Goal: Task Accomplishment & Management: Complete application form

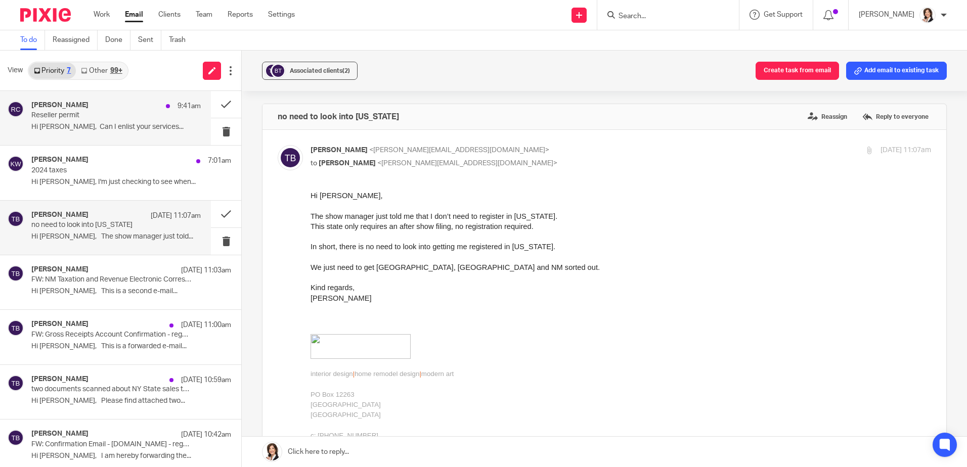
scroll to position [8, 0]
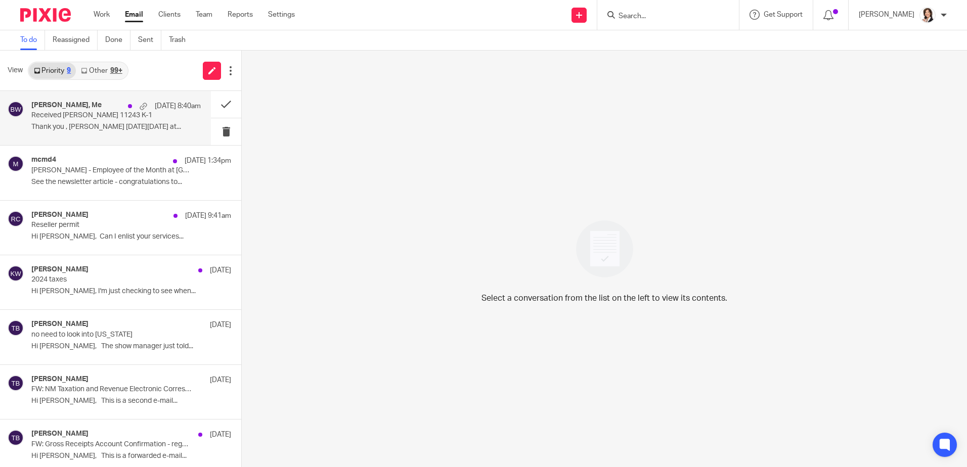
click at [53, 118] on p "Received Draper 11243 K-1" at bounding box center [99, 115] width 136 height 9
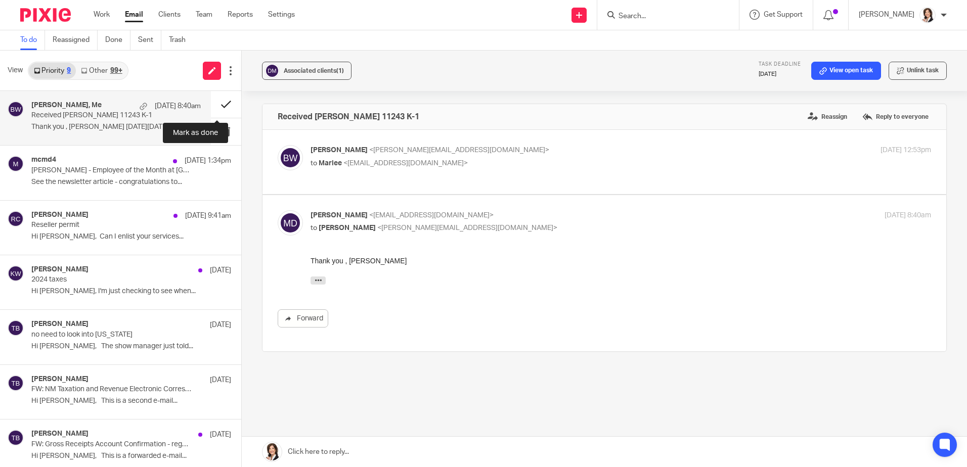
click at [213, 102] on button at bounding box center [226, 104] width 30 height 27
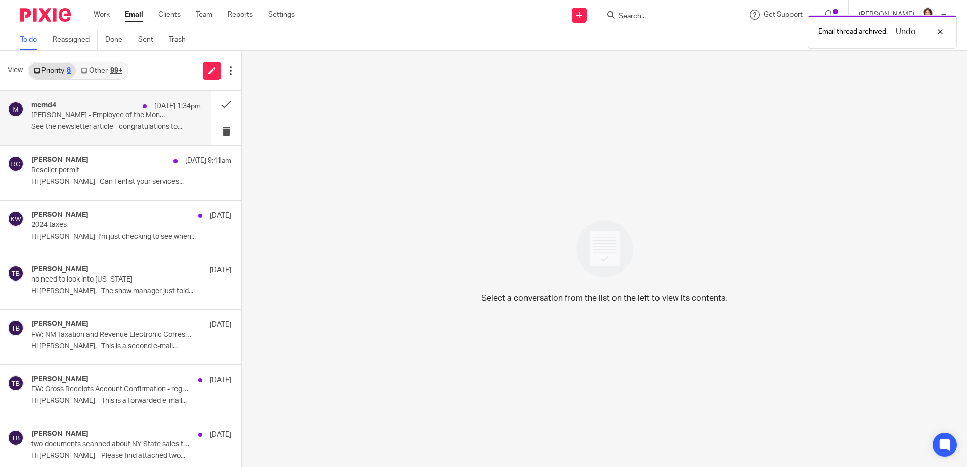
click at [71, 117] on p "Violeta - Employee of the Month at Acti-Kare" at bounding box center [99, 115] width 136 height 9
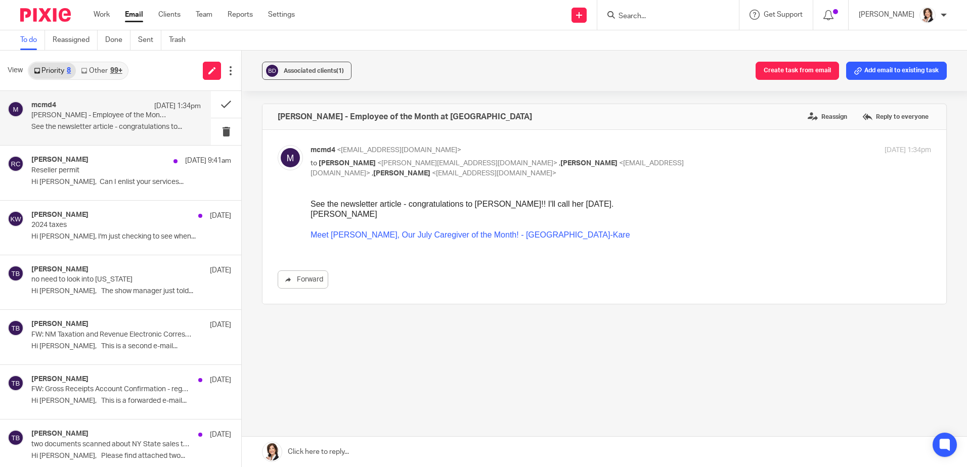
click at [318, 452] on link at bounding box center [604, 452] width 725 height 30
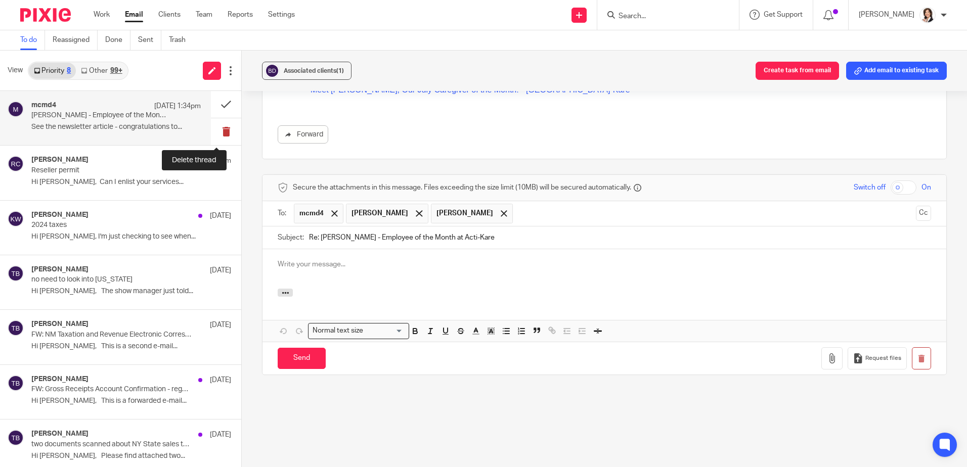
click at [218, 127] on button at bounding box center [226, 131] width 30 height 27
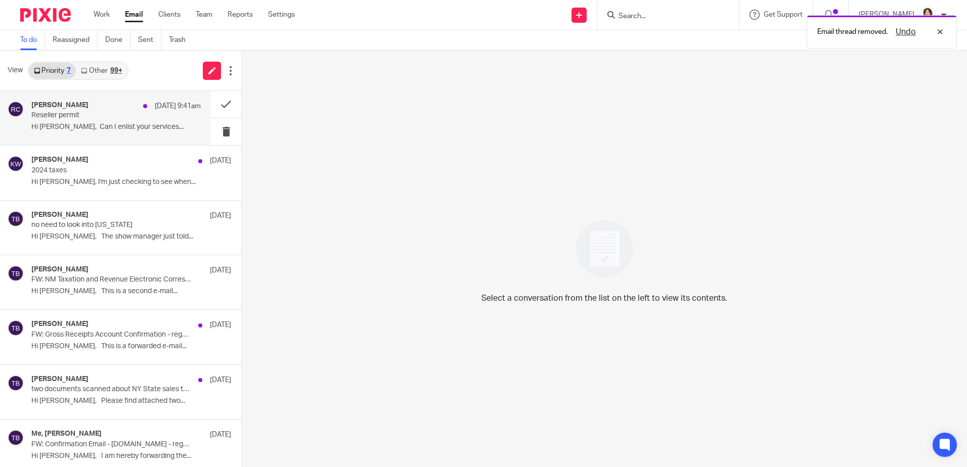
click at [89, 113] on p "Reseller permit" at bounding box center [99, 115] width 136 height 9
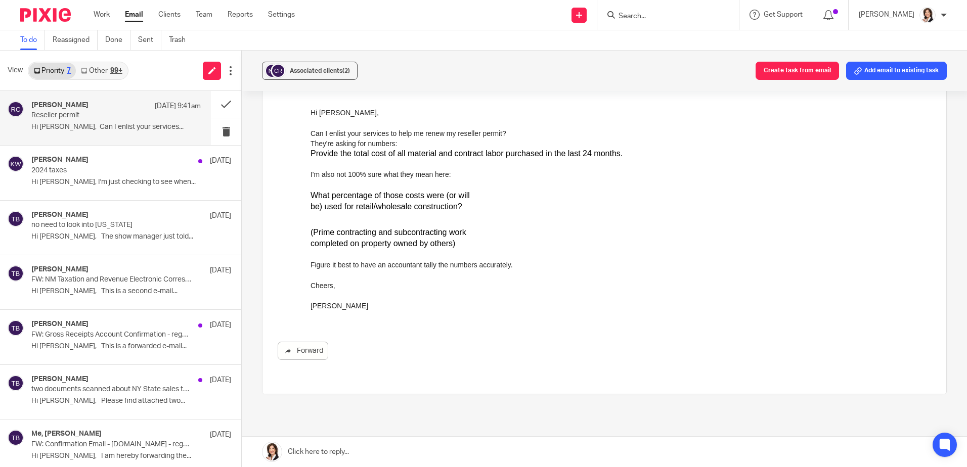
scroll to position [101, 0]
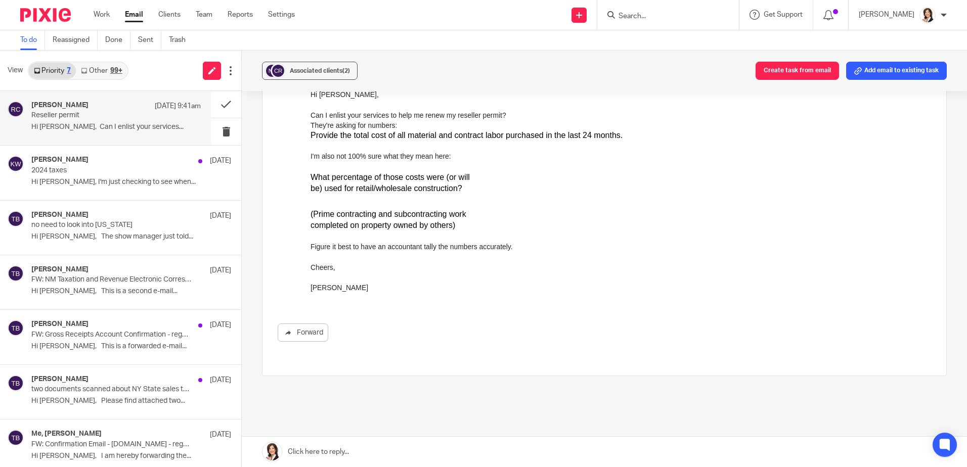
click at [336, 449] on link at bounding box center [604, 452] width 725 height 30
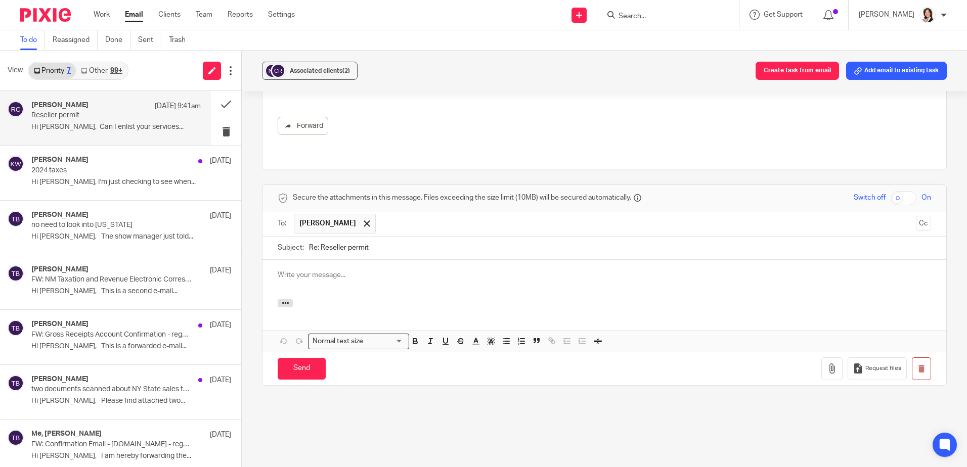
scroll to position [0, 0]
click at [344, 270] on p at bounding box center [604, 275] width 653 height 10
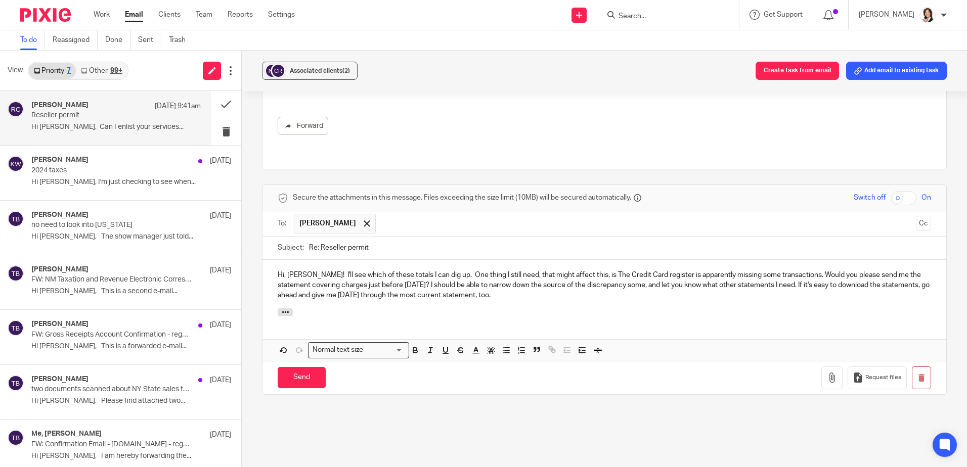
click at [583, 270] on p "Hi, Robin! I'll see which of these totals I can dig up. One thing I still need,…" at bounding box center [604, 285] width 653 height 31
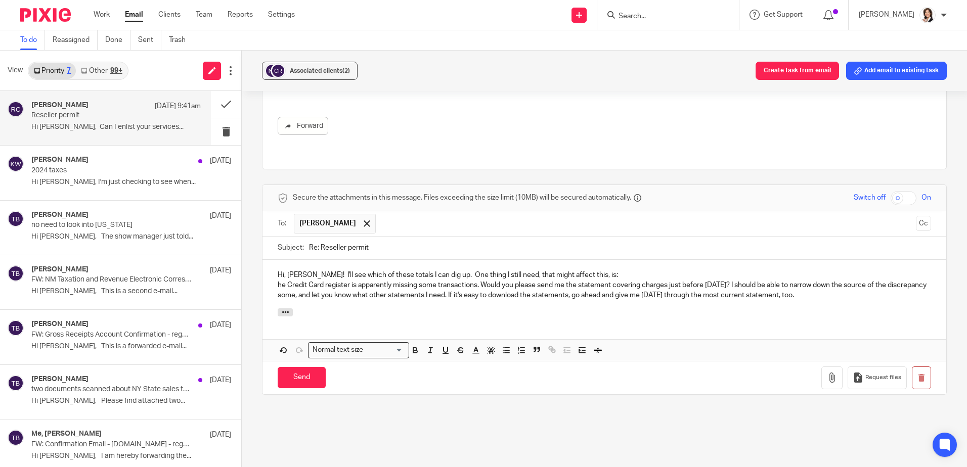
click at [278, 280] on p "he Credit Card register is apparently missing some transactions. Would you plea…" at bounding box center [604, 290] width 653 height 21
drag, startPoint x: 392, startPoint y: 285, endPoint x: 484, endPoint y: 283, distance: 92.1
click at [484, 283] on p "The Credit Card register is apparently missing some transactions. Would you ple…" at bounding box center [604, 290] width 653 height 21
click at [299, 367] on input "Send" at bounding box center [302, 378] width 48 height 22
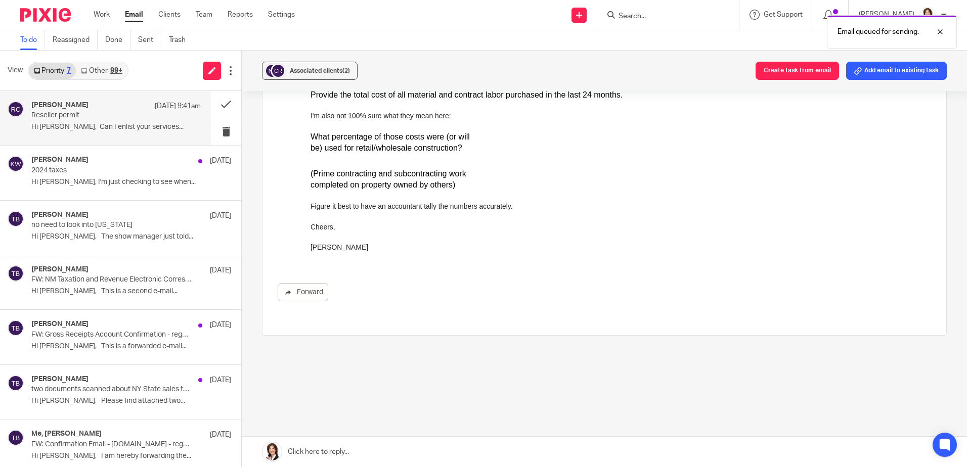
scroll to position [131, 0]
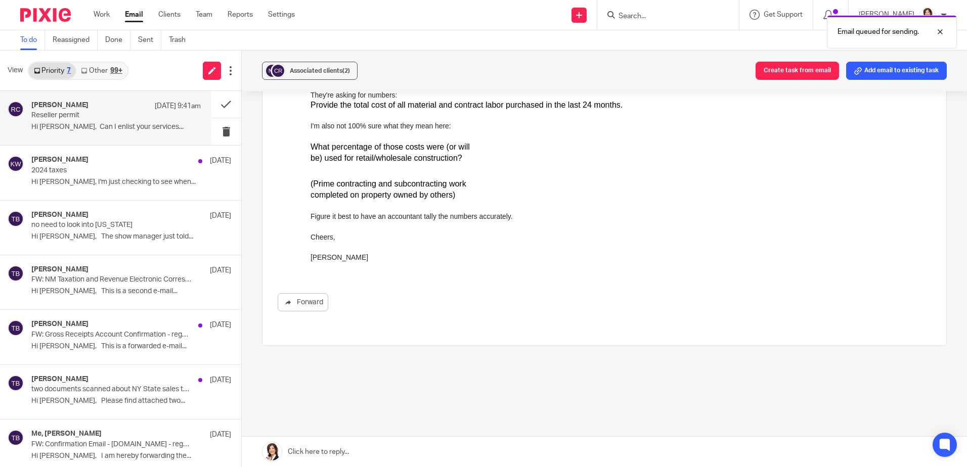
click at [369, 444] on link at bounding box center [604, 452] width 725 height 30
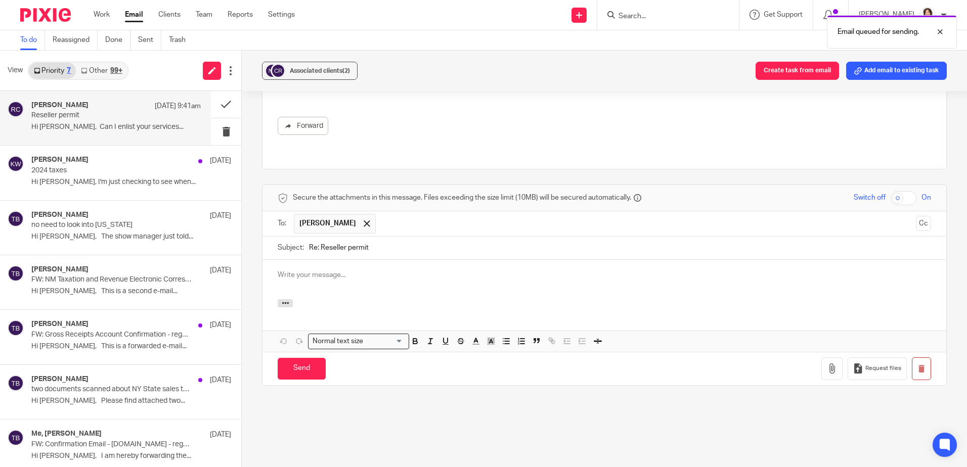
scroll to position [0, 0]
click at [149, 40] on link "Sent" at bounding box center [149, 40] width 23 height 20
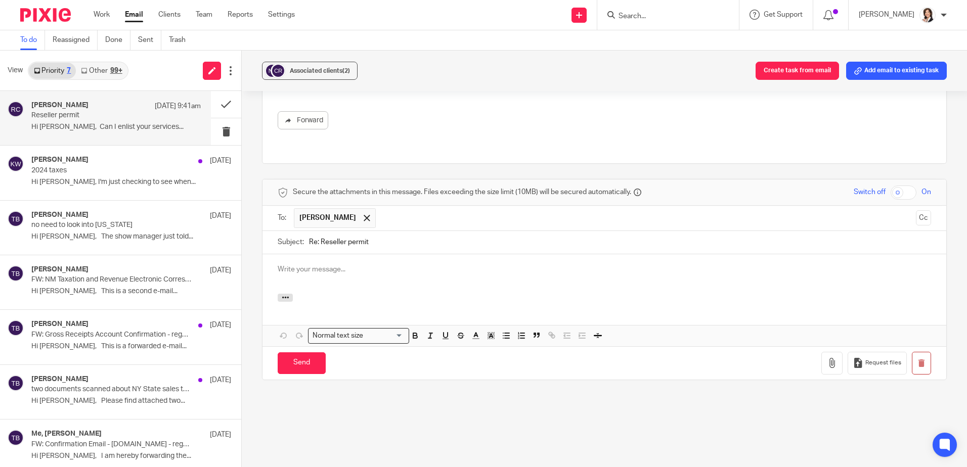
scroll to position [297, 0]
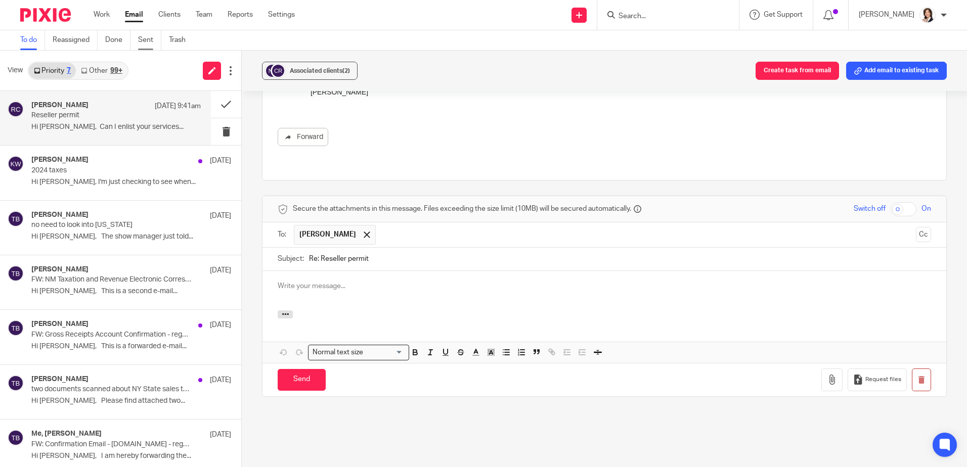
click at [143, 38] on link "Sent" at bounding box center [149, 40] width 23 height 20
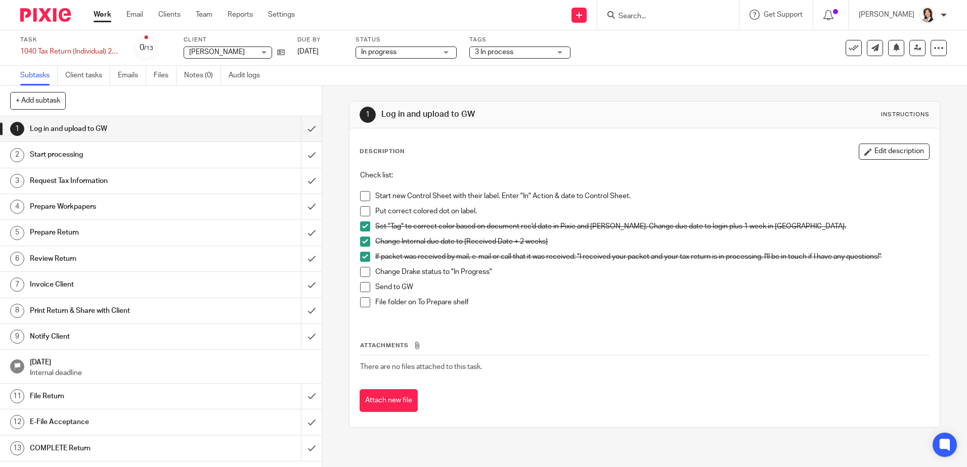
click at [645, 12] on input "Search" at bounding box center [662, 16] width 91 height 9
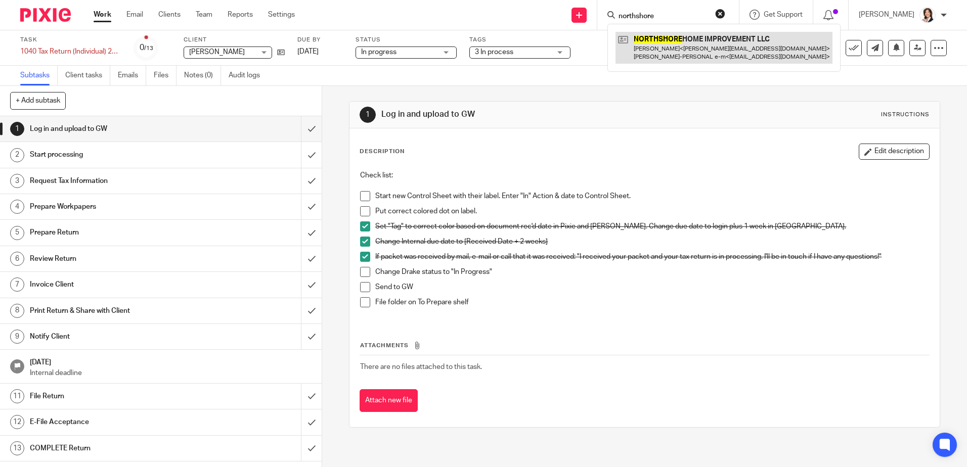
type input "northshore"
click at [664, 38] on link at bounding box center [723, 47] width 217 height 31
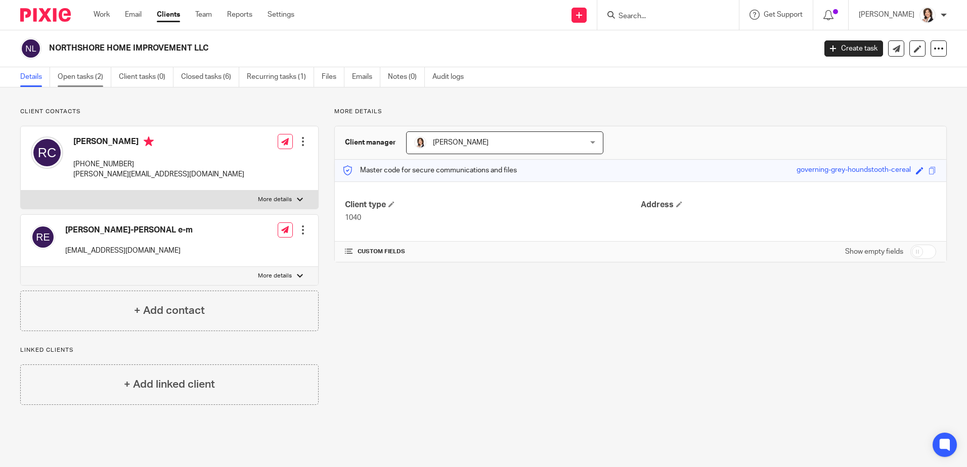
click at [70, 75] on link "Open tasks (2)" at bounding box center [85, 77] width 54 height 20
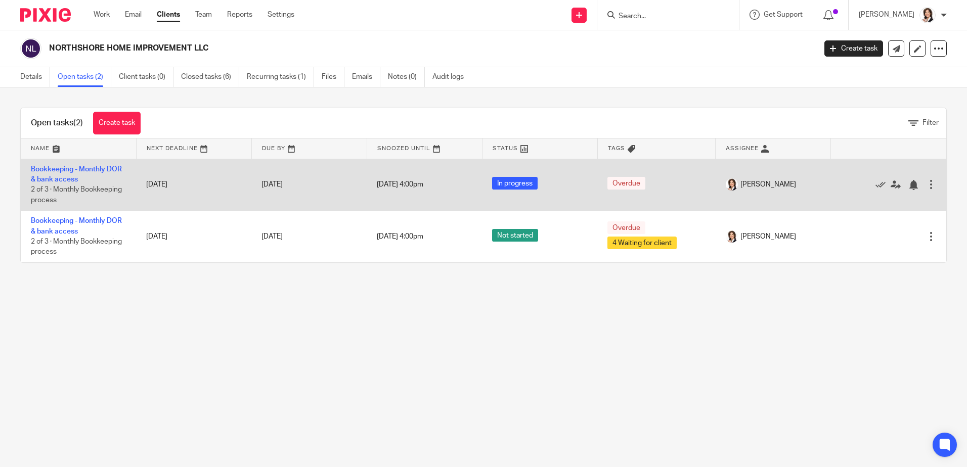
click at [70, 175] on td "Bookkeeping - Monthly DOR & bank access 2 of 3 · Monthly Bookkeeping process" at bounding box center [78, 185] width 115 height 52
click at [54, 172] on link "Bookkeeping - Monthly DOR & bank access" at bounding box center [76, 174] width 91 height 17
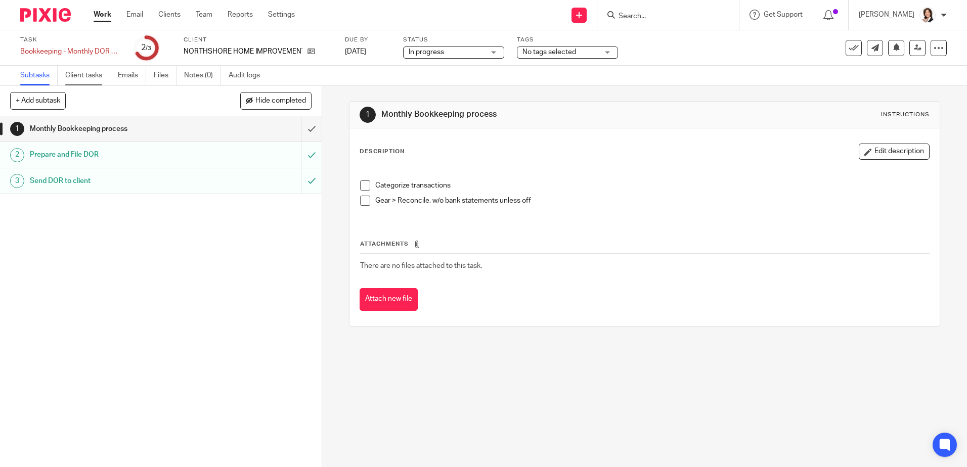
click at [73, 73] on link "Client tasks" at bounding box center [87, 76] width 45 height 20
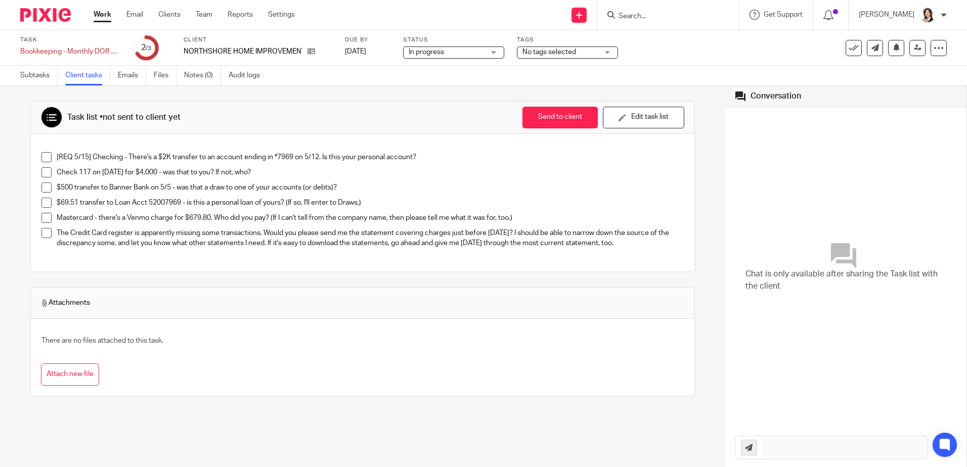
click at [455, 156] on p "[REQ 5/15] Checking - There's a $2K transfer to an account ending in *7969 on 5…" at bounding box center [371, 157] width 628 height 10
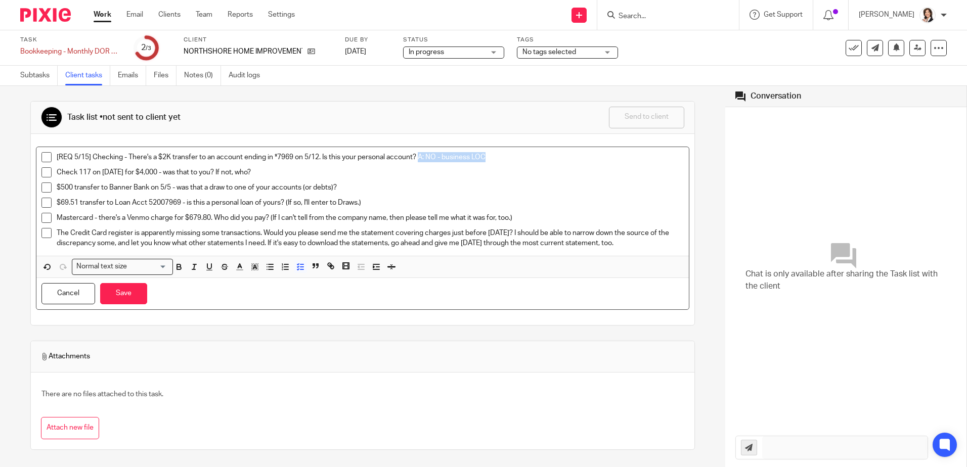
drag, startPoint x: 420, startPoint y: 157, endPoint x: 507, endPoint y: 161, distance: 87.6
click at [507, 161] on p "[REQ 5/15] Checking - There's a $2K transfer to an account ending in *7969 on 5…" at bounding box center [371, 157] width 628 height 10
click at [179, 268] on icon "button" at bounding box center [178, 266] width 9 height 9
click at [46, 157] on span at bounding box center [46, 157] width 10 height 10
click at [288, 174] on p "Check 117 on 5/2/25 for $4,000 - was that to you? If not, who?" at bounding box center [371, 172] width 628 height 10
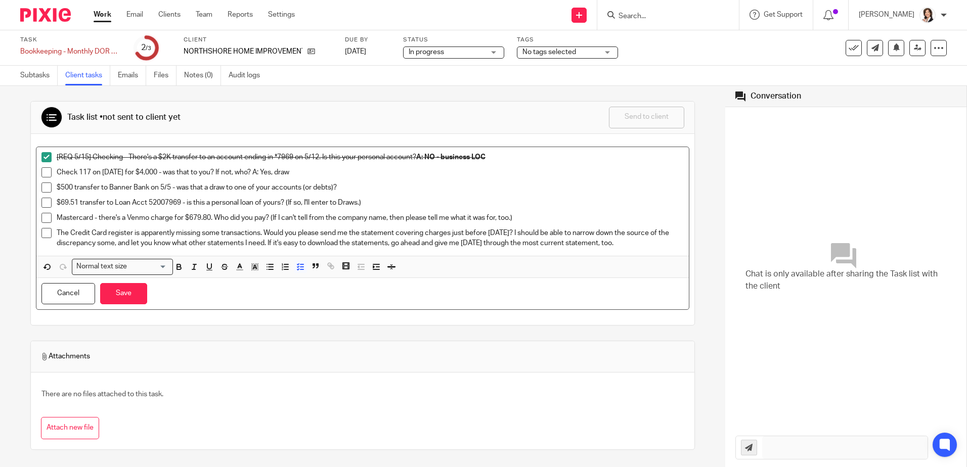
click at [44, 174] on span at bounding box center [46, 172] width 10 height 10
drag, startPoint x: 255, startPoint y: 171, endPoint x: 297, endPoint y: 171, distance: 42.0
click at [297, 171] on p "Check 117 on 5/2/25 for $4,000 - was that to you? If not, who? A: Yes, draw" at bounding box center [371, 172] width 628 height 10
click at [176, 271] on icon "button" at bounding box center [178, 266] width 9 height 9
click at [386, 206] on p "$69.51 transfer to Loan Acct 52007969 - is this a personal loan of yours? (If s…" at bounding box center [371, 203] width 628 height 10
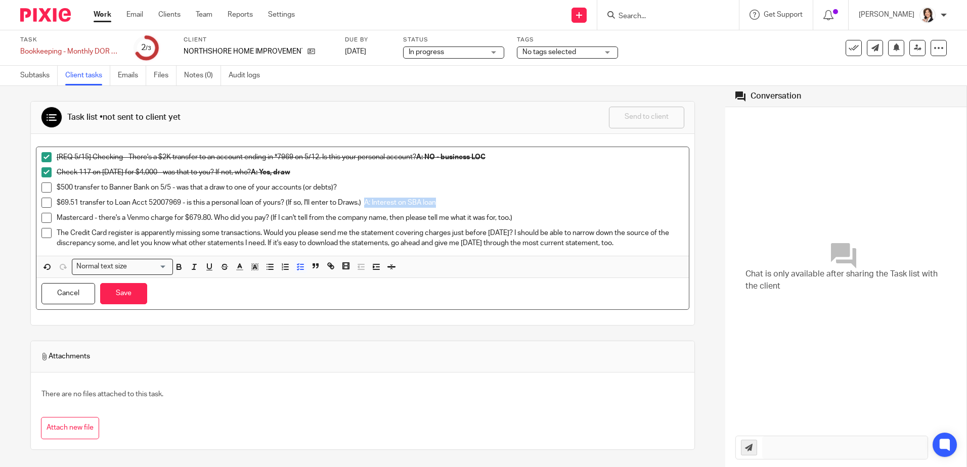
drag, startPoint x: 368, startPoint y: 202, endPoint x: 453, endPoint y: 202, distance: 85.5
click at [453, 202] on p "$69.51 transfer to Loan Acct 52007969 - is this a personal loan of yours? (If s…" at bounding box center [371, 203] width 628 height 10
click at [178, 266] on icon "button" at bounding box center [178, 266] width 9 height 9
click at [44, 200] on span at bounding box center [46, 203] width 10 height 10
click at [551, 216] on p "Mastercard - there's a Venmo charge for $679.80. Who did you pay? (If I can't t…" at bounding box center [371, 218] width 628 height 10
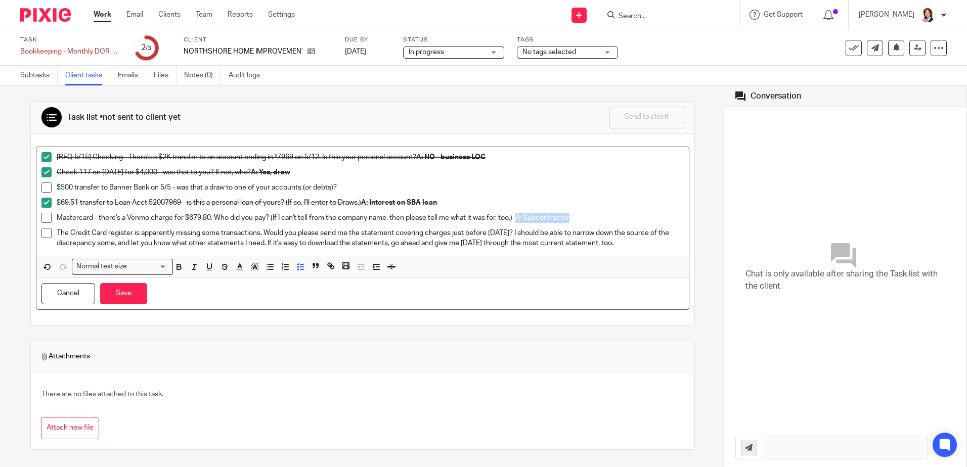
drag, startPoint x: 517, startPoint y: 218, endPoint x: 585, endPoint y: 218, distance: 67.3
click at [585, 218] on p "Mastercard - there's a Venmo charge for $679.80. Who did you pay? (If I can't t…" at bounding box center [371, 218] width 628 height 10
click at [179, 270] on icon "button" at bounding box center [178, 266] width 9 height 9
click at [51, 218] on span at bounding box center [46, 218] width 10 height 10
drag, startPoint x: 57, startPoint y: 232, endPoint x: 668, endPoint y: 248, distance: 611.1
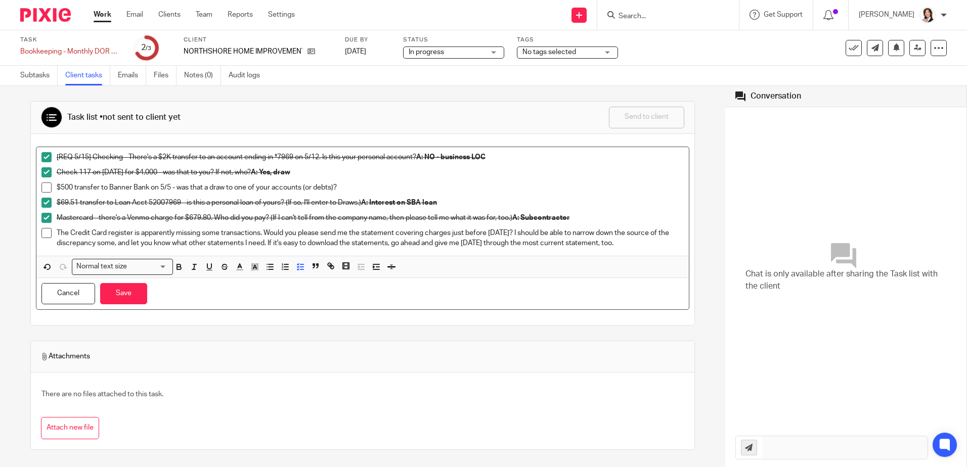
click at [668, 248] on p "The Credit Card register is apparently missing some transactions. Would you ple…" at bounding box center [371, 238] width 628 height 21
click at [129, 296] on button "Save" at bounding box center [123, 294] width 47 height 22
drag, startPoint x: 56, startPoint y: 233, endPoint x: 728, endPoint y: 240, distance: 671.6
click at [728, 240] on div "Task list • not sent to client yet Send to client Send to client Ask client to …" at bounding box center [483, 276] width 967 height 381
click at [309, 49] on icon at bounding box center [311, 52] width 8 height 8
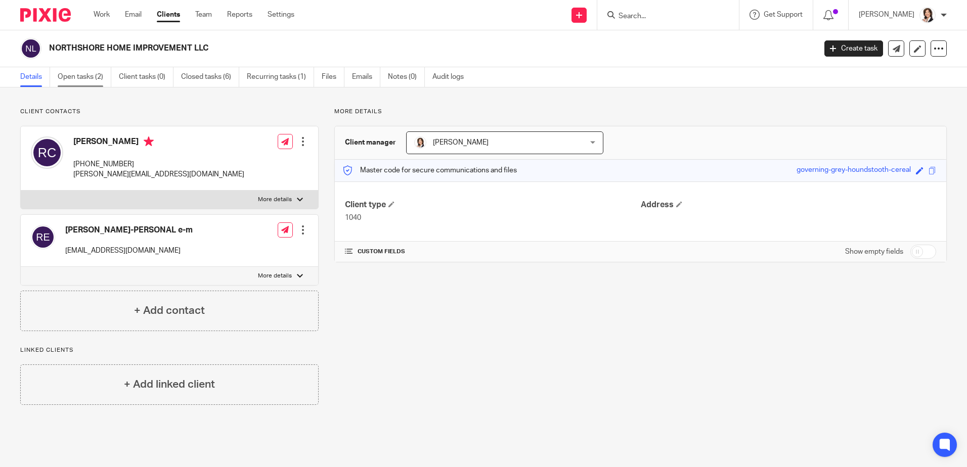
click at [83, 77] on link "Open tasks (2)" at bounding box center [85, 77] width 54 height 20
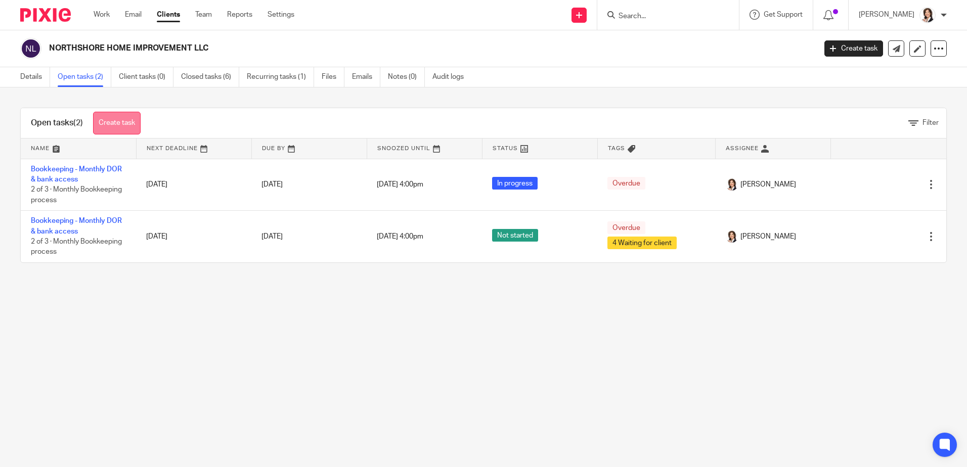
click at [127, 119] on link "Create task" at bounding box center [117, 123] width 48 height 23
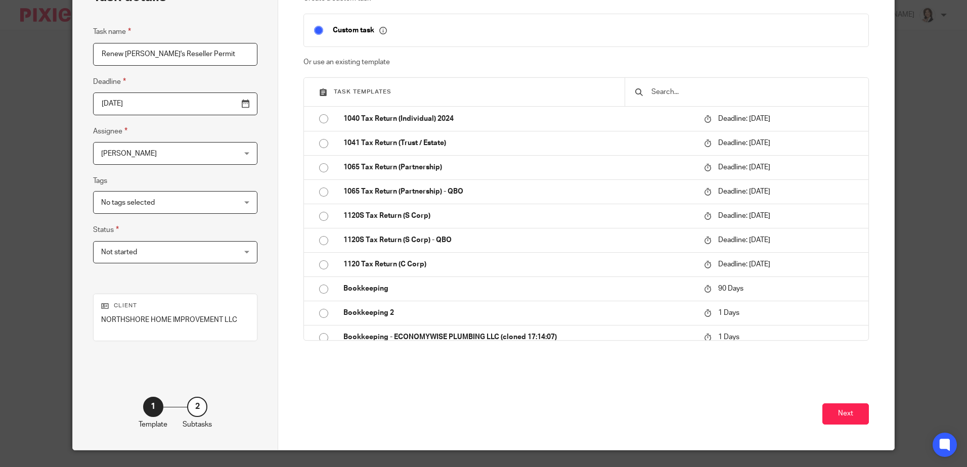
scroll to position [97, 0]
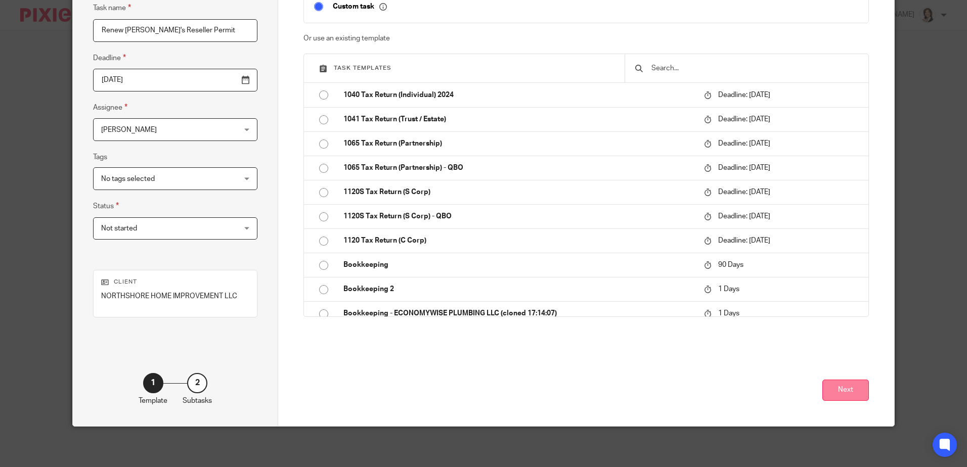
type input "Renew Robin's Reseller Permit"
click at [840, 385] on button "Next" at bounding box center [845, 391] width 47 height 22
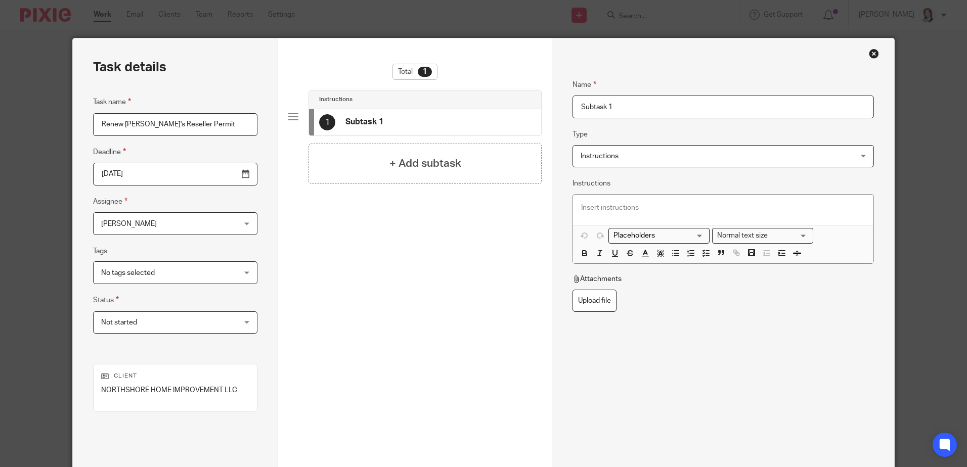
scroll to position [0, 0]
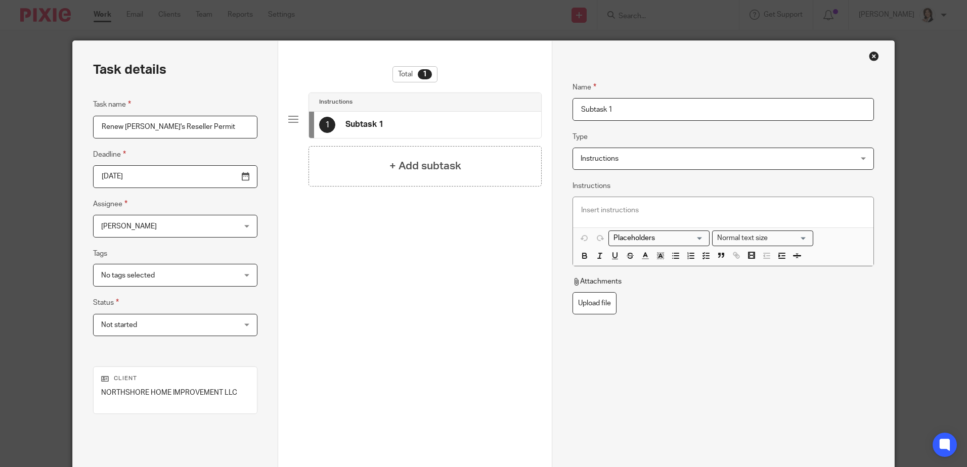
click at [589, 107] on input "Subtask 1" at bounding box center [722, 109] width 301 height 23
click at [575, 107] on input "Subtask 1" at bounding box center [722, 109] width 301 height 23
type input "Finish 2024 bookkeeping"
click at [473, 170] on div "+ Add subtask" at bounding box center [424, 166] width 233 height 40
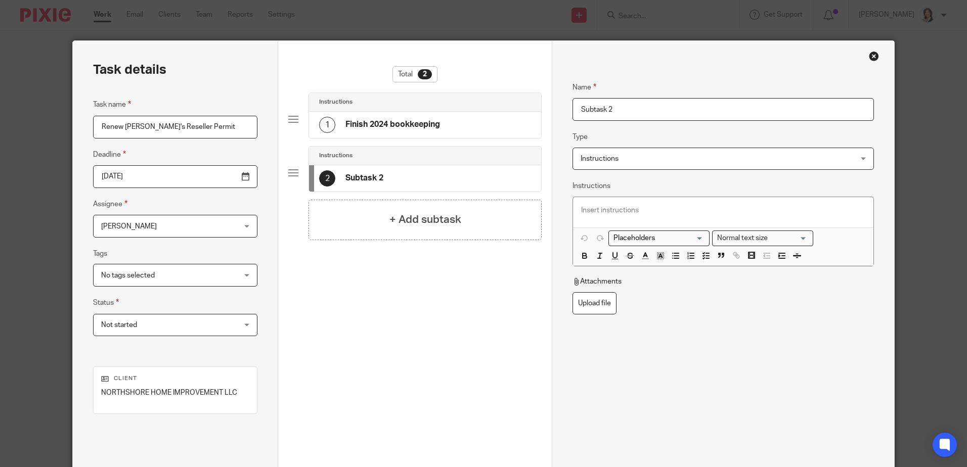
drag, startPoint x: 611, startPoint y: 112, endPoint x: 563, endPoint y: 110, distance: 48.1
click at [563, 110] on div "Name Finish 2024 bookkeeping Type Instructions Instructions Instructions Send a…" at bounding box center [723, 282] width 342 height 482
type input "2025 bookkeeping to date"
click at [691, 298] on fieldset "Attachments Upload file" at bounding box center [722, 296] width 301 height 38
click at [429, 223] on h4 "+ Add subtask" at bounding box center [425, 220] width 72 height 16
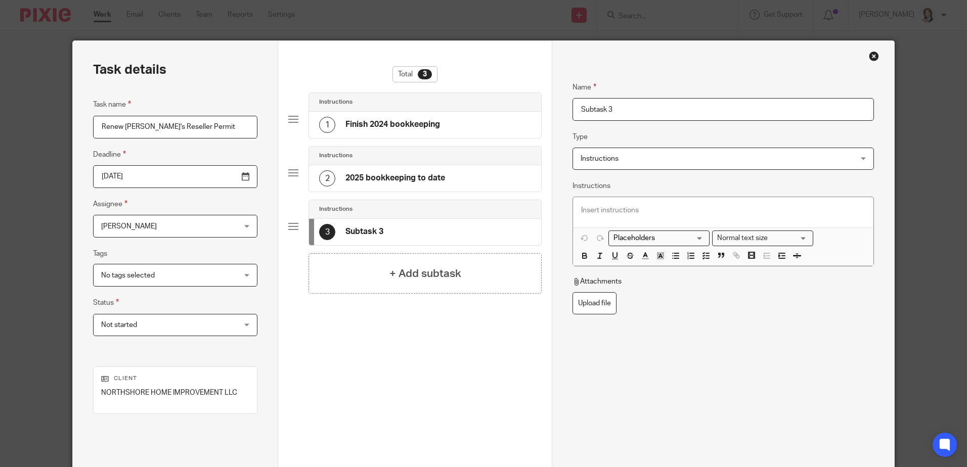
click at [586, 107] on input "Subtask 3" at bounding box center [722, 109] width 301 height 23
drag, startPoint x: 624, startPoint y: 111, endPoint x: 566, endPoint y: 107, distance: 57.3
click at [566, 107] on div "Name Finish 2024 bookkeeping Type Instructions Instructions Instructions Send a…" at bounding box center [723, 282] width 342 height 482
type input "R"
click at [582, 208] on p at bounding box center [723, 210] width 284 height 10
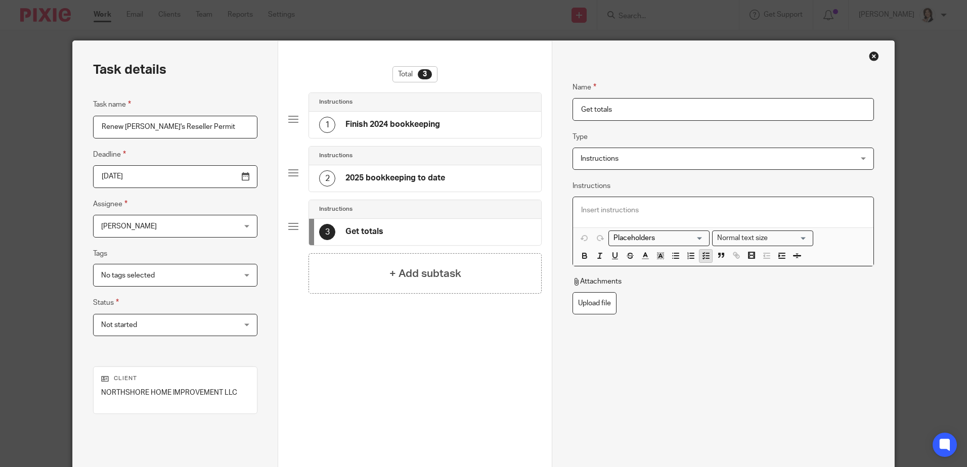
click at [701, 257] on icon "button" at bounding box center [705, 255] width 9 height 9
drag, startPoint x: 605, startPoint y: 214, endPoint x: 611, endPoint y: 110, distance: 104.9
click at [611, 110] on input "Get totals" at bounding box center [722, 109] width 301 height 23
drag, startPoint x: 611, startPoint y: 110, endPoint x: 566, endPoint y: 108, distance: 45.5
click at [566, 108] on div "Name Finish 2024 bookkeeping Type Instructions Instructions Instructions Send a…" at bounding box center [723, 282] width 342 height 482
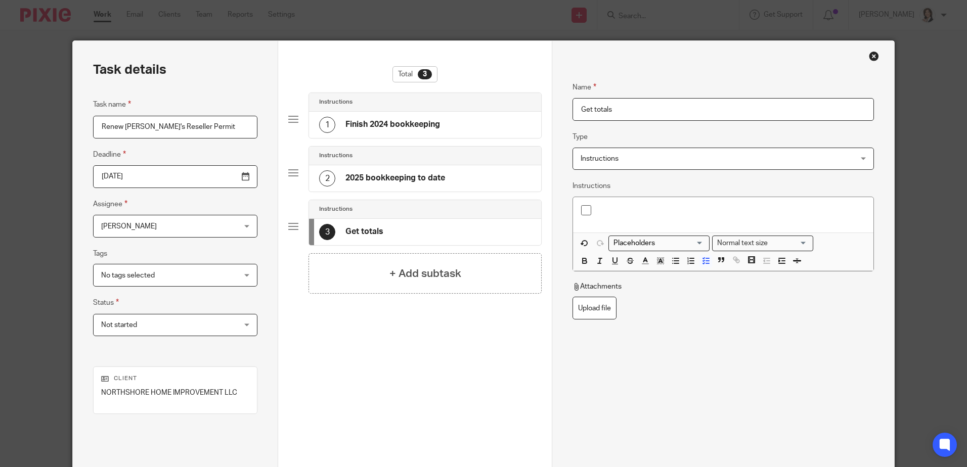
paste input "Provide the total cost of all material and contract labor purchased in the last…"
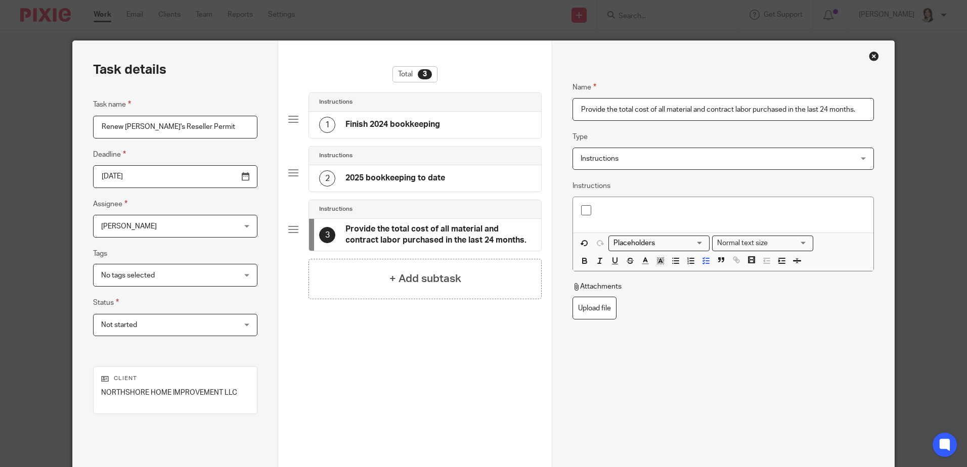
type input "Provide the total cost of all material and contract labor purchased in the last…"
click at [422, 276] on h4 "+ Add subtask" at bounding box center [425, 279] width 72 height 16
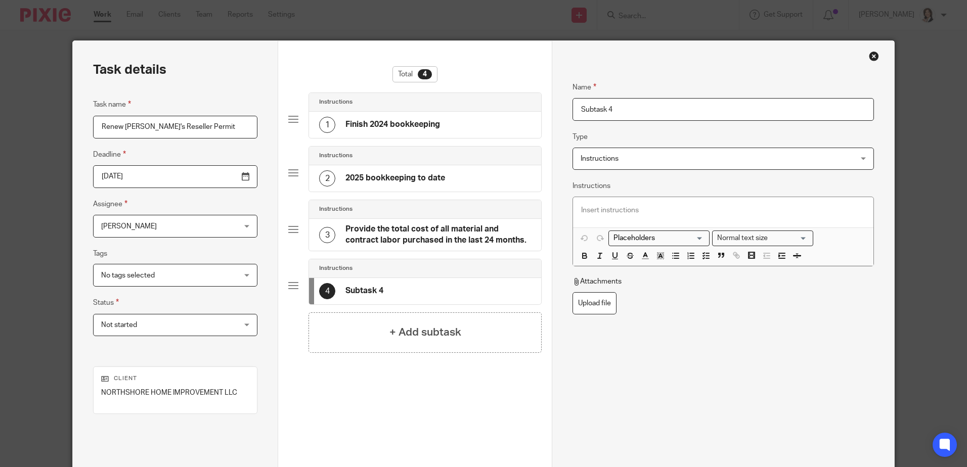
click at [601, 108] on input "Subtask 4" at bounding box center [722, 109] width 301 height 23
drag, startPoint x: 613, startPoint y: 111, endPoint x: 567, endPoint y: 105, distance: 46.5
click at [567, 105] on div "Name Finish 2024 bookkeeping Type Instructions Instructions Instructions Send a…" at bounding box center [723, 282] width 342 height 482
type input "Answer percentage questions"
drag, startPoint x: 733, startPoint y: 48, endPoint x: 732, endPoint y: 31, distance: 16.2
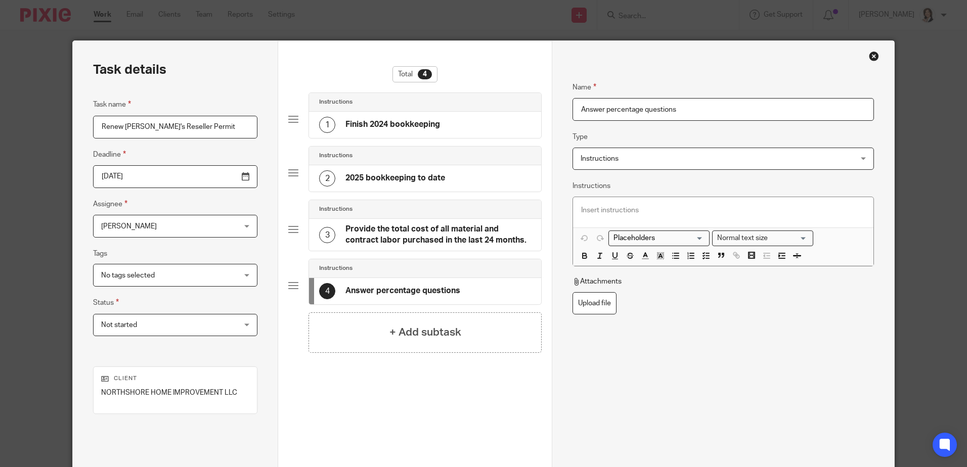
click at [732, 31] on div "Task details Task name Renew Robin's Reseller Permit Deadline 2025-08-11 Assign…" at bounding box center [483, 233] width 967 height 467
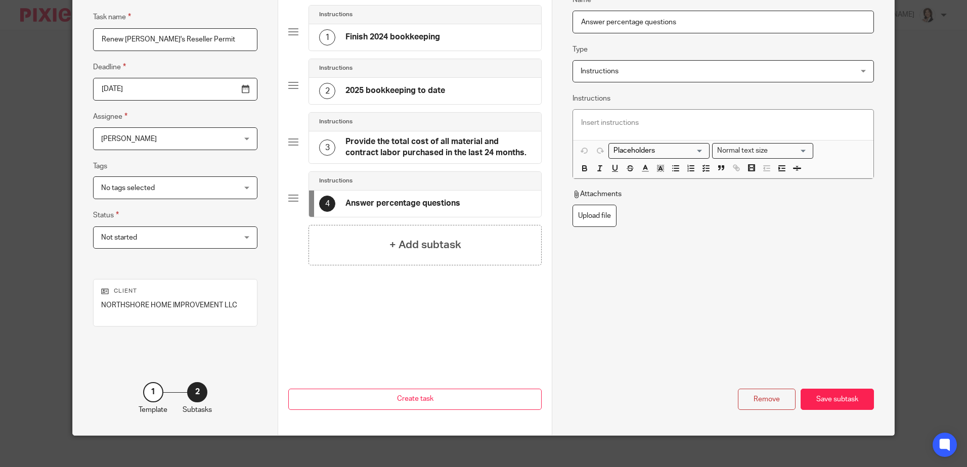
scroll to position [97, 0]
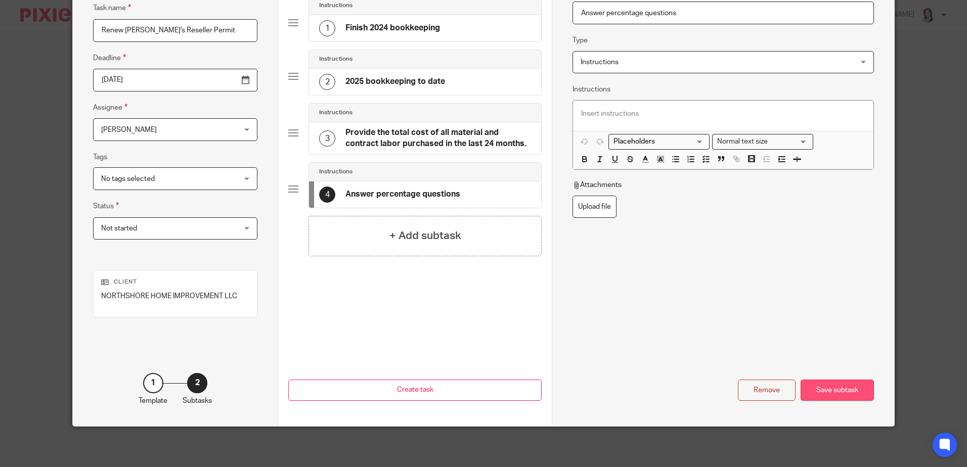
click at [848, 394] on div "Save subtask" at bounding box center [837, 391] width 73 height 22
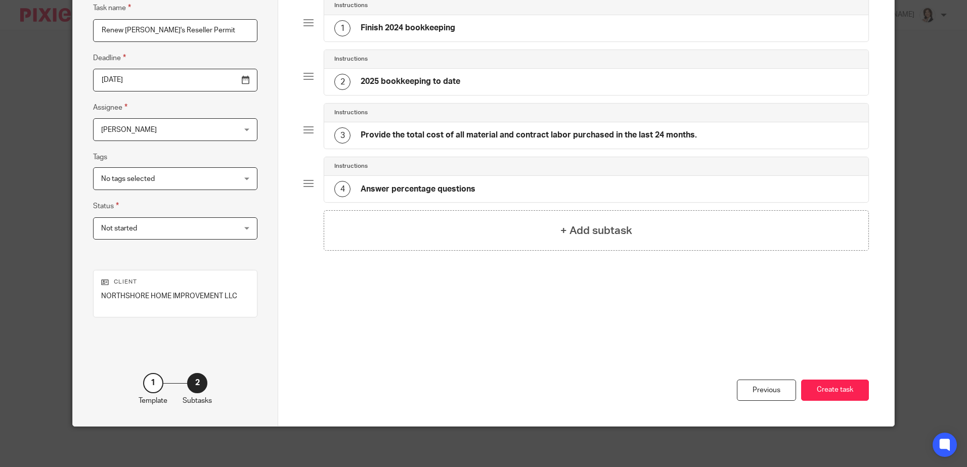
click at [465, 189] on h4 "Answer percentage questions" at bounding box center [418, 189] width 115 height 11
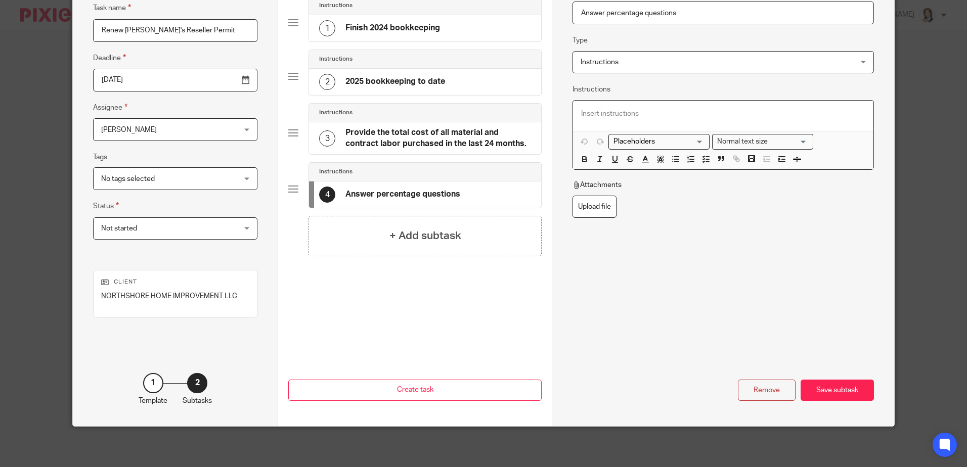
click at [606, 112] on p at bounding box center [723, 114] width 284 height 10
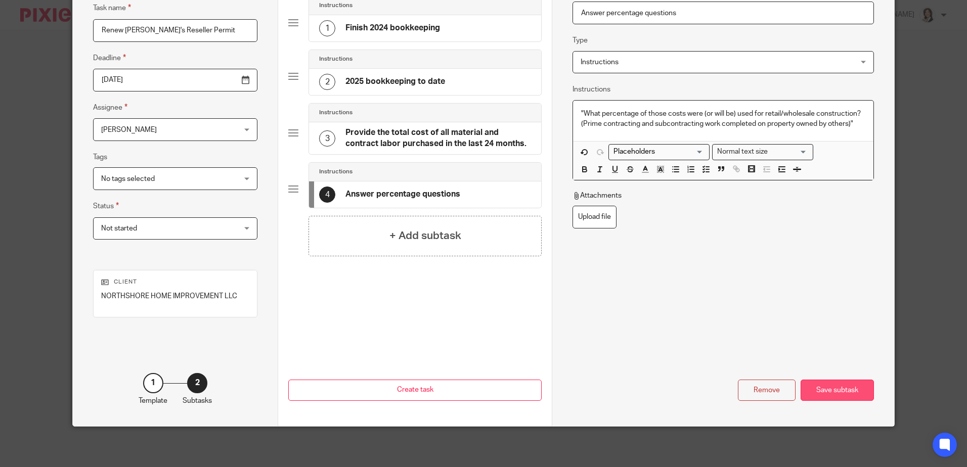
click at [835, 389] on div "Save subtask" at bounding box center [837, 391] width 73 height 22
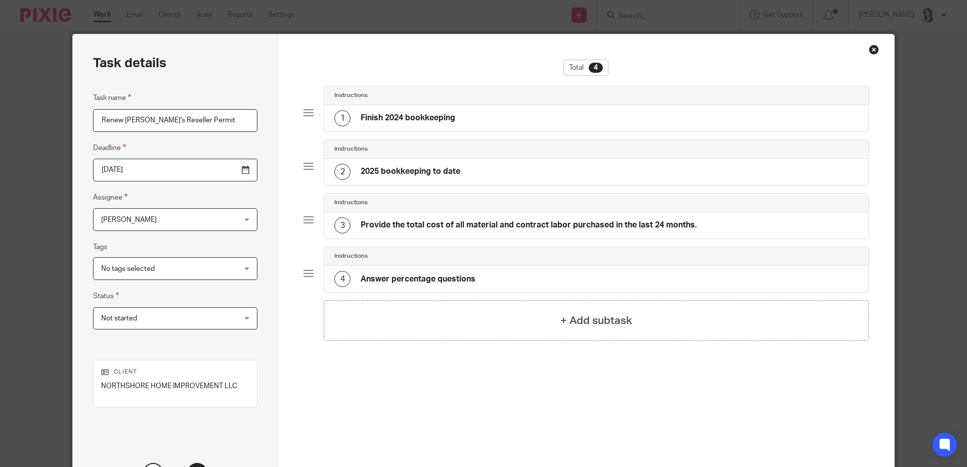
scroll to position [0, 0]
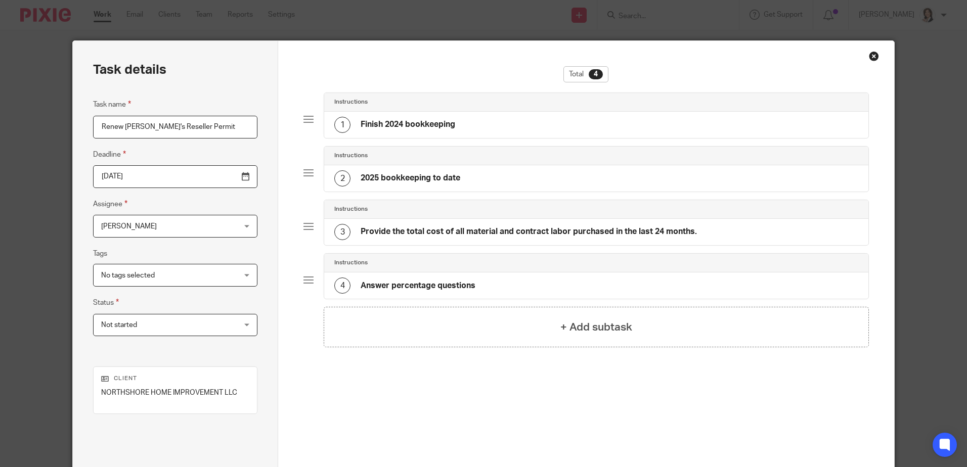
click at [871, 56] on div "Close this dialog window" at bounding box center [874, 56] width 10 height 10
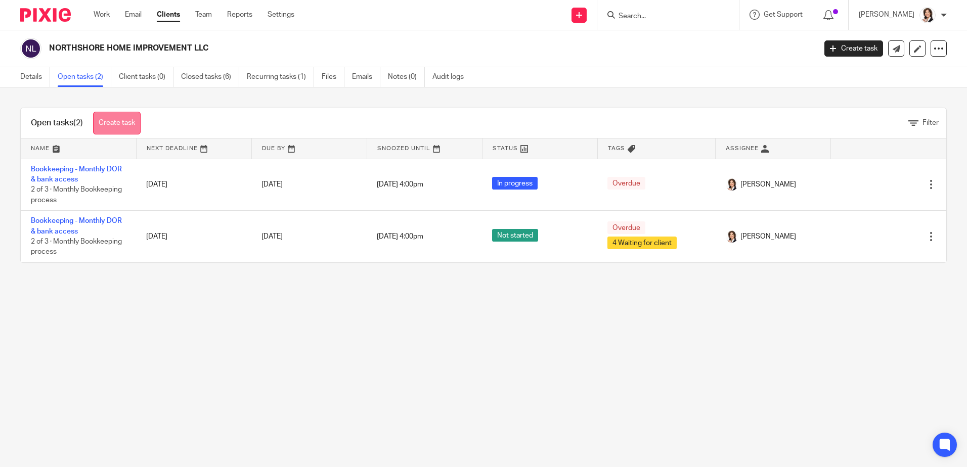
click at [109, 121] on link "Create task" at bounding box center [117, 123] width 48 height 23
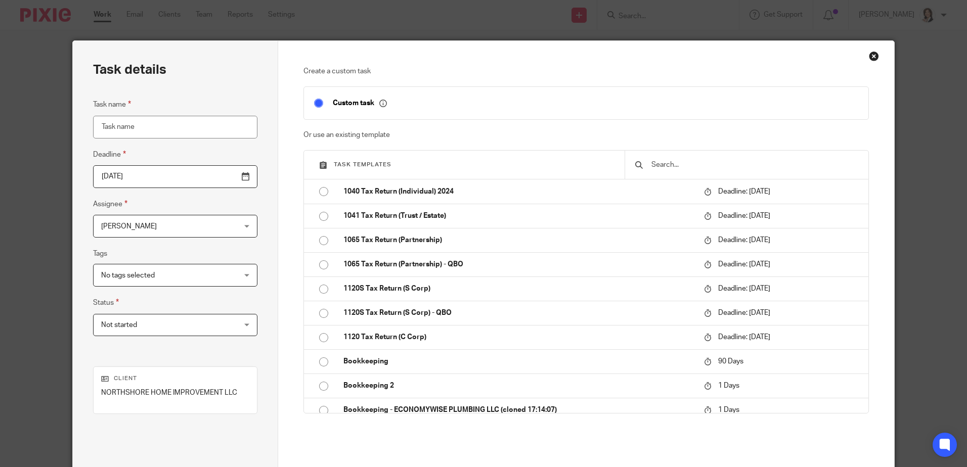
drag, startPoint x: 129, startPoint y: 128, endPoint x: 101, endPoint y: 125, distance: 28.5
click at [101, 125] on input "Task name" at bounding box center [175, 127] width 164 height 23
click at [101, 126] on input "Task name" at bounding box center [175, 127] width 164 height 23
drag, startPoint x: 100, startPoint y: 126, endPoint x: 157, endPoint y: 127, distance: 56.7
click at [157, 127] on input "Task name" at bounding box center [175, 127] width 164 height 23
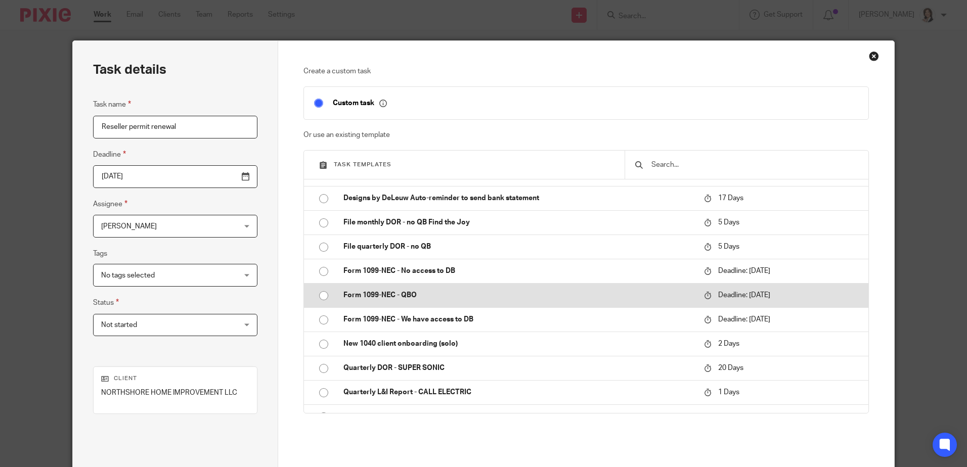
scroll to position [349, 0]
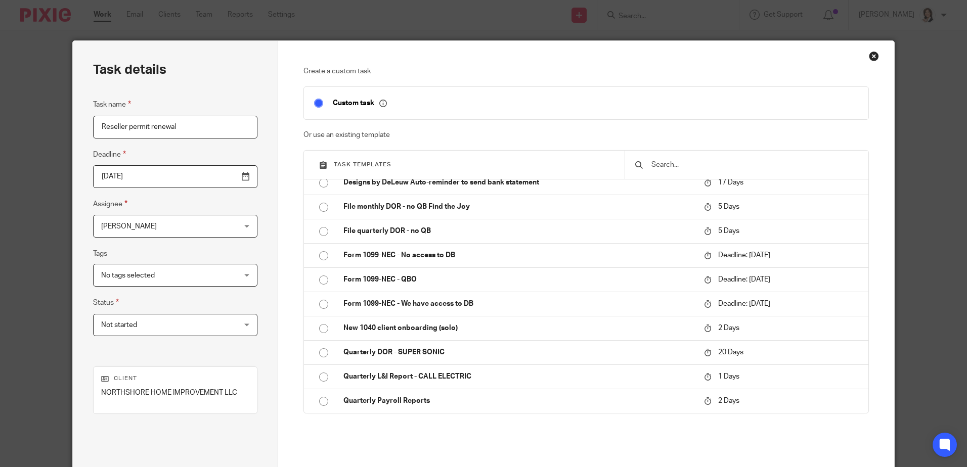
type input "Reseller permit renewal"
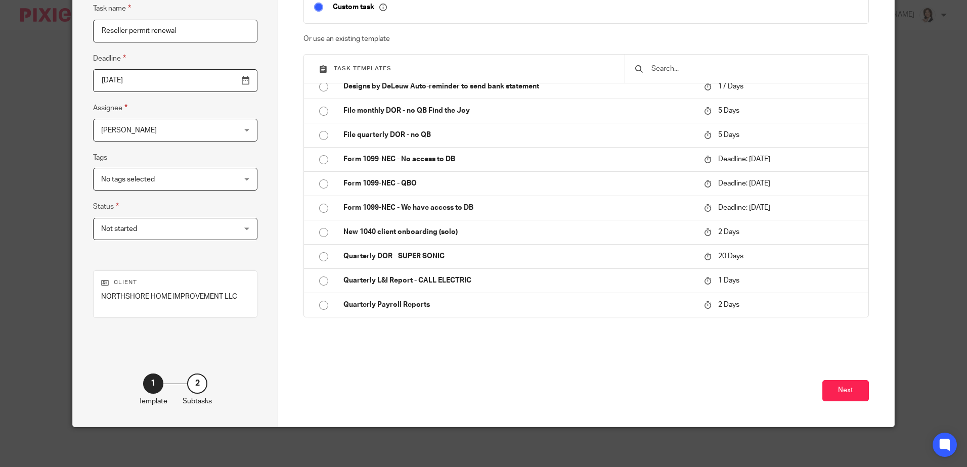
scroll to position [97, 0]
click at [846, 394] on button "Next" at bounding box center [845, 391] width 47 height 22
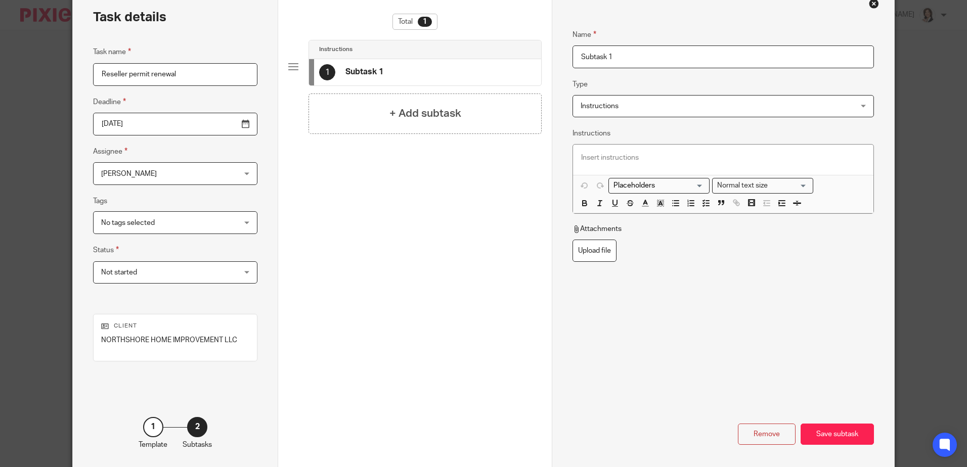
scroll to position [0, 0]
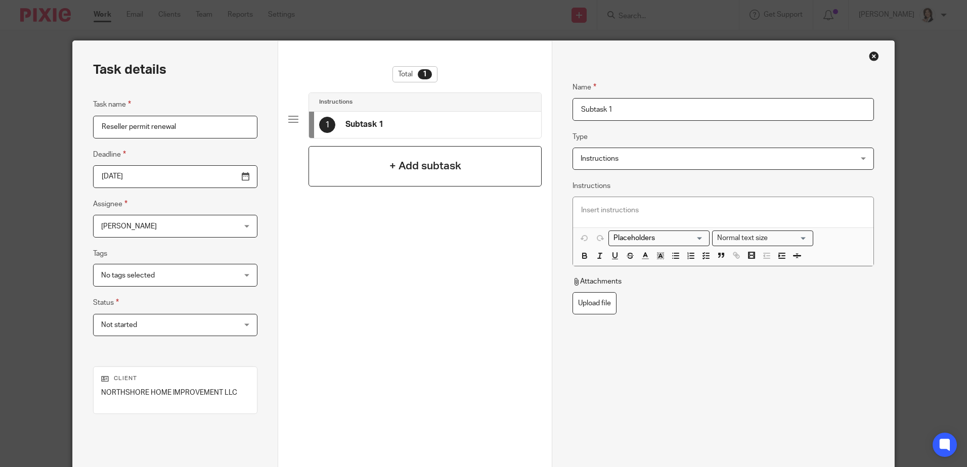
click at [381, 162] on div "+ Add subtask" at bounding box center [424, 166] width 233 height 40
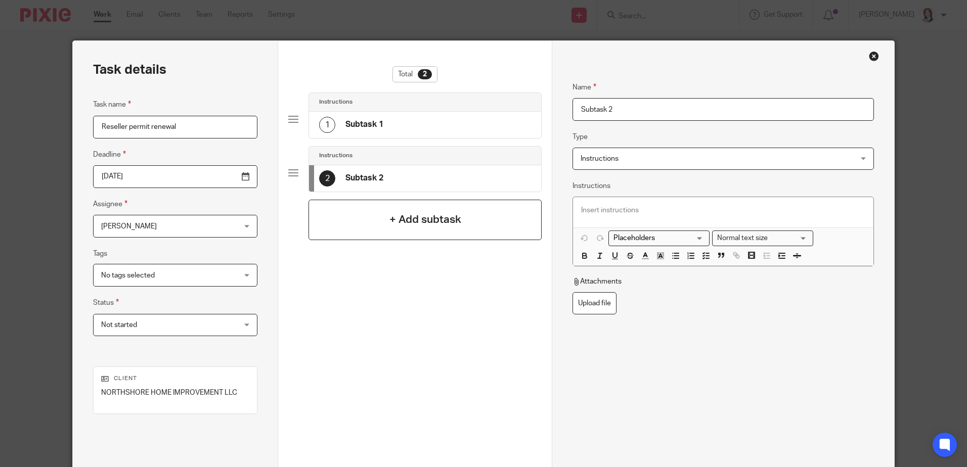
click at [390, 215] on h4 "+ Add subtask" at bounding box center [425, 220] width 72 height 16
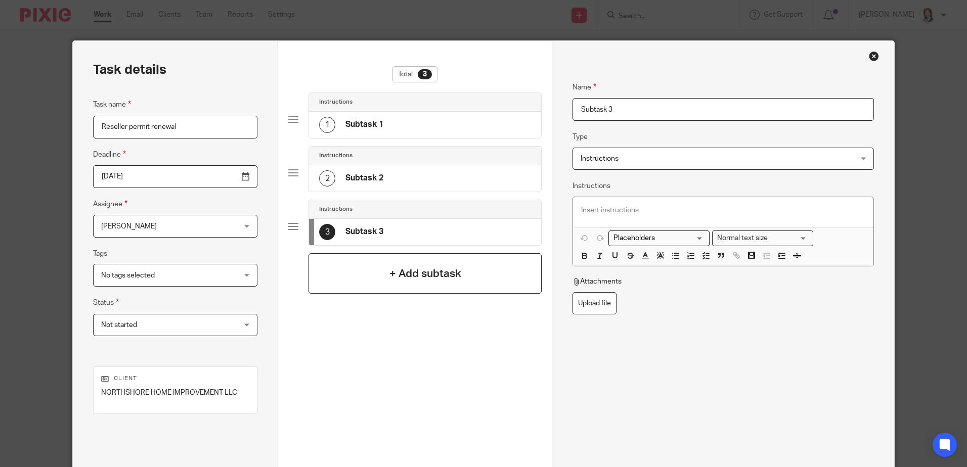
click at [392, 263] on div "+ Add subtask" at bounding box center [424, 273] width 233 height 40
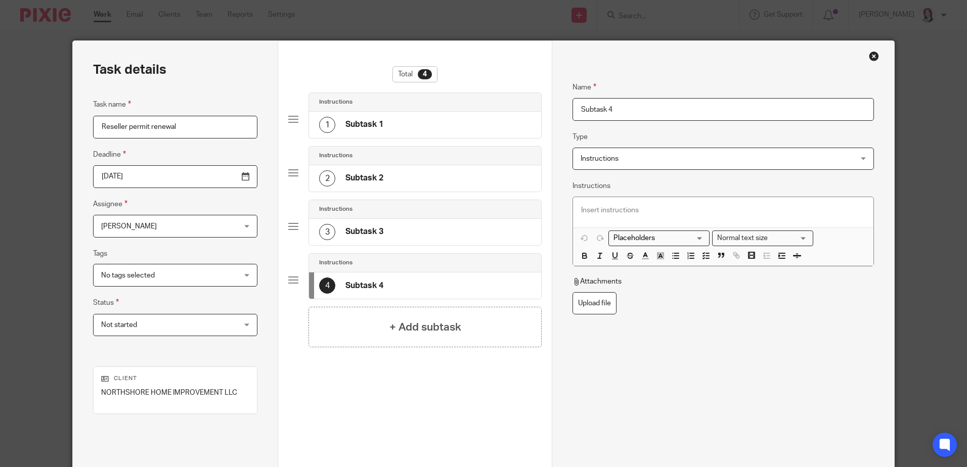
drag, startPoint x: 610, startPoint y: 112, endPoint x: 578, endPoint y: 110, distance: 32.9
click at [578, 110] on input "Subtask 4" at bounding box center [722, 109] width 301 height 23
type input "Answer percentage question"
click at [583, 206] on p at bounding box center [723, 210] width 284 height 10
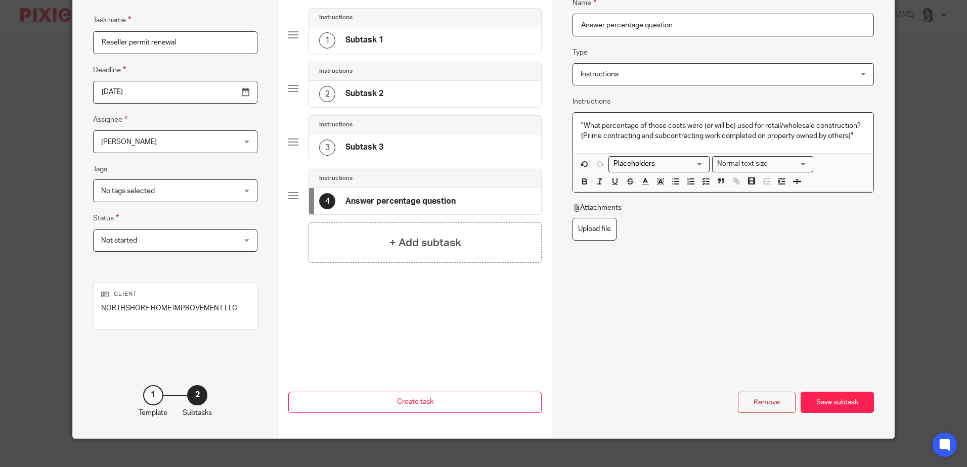
scroll to position [97, 0]
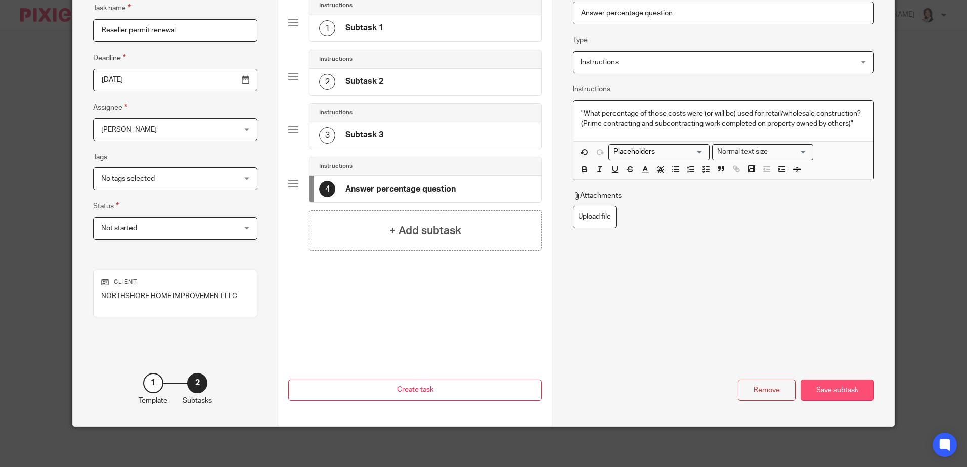
click at [824, 384] on div "Save subtask" at bounding box center [837, 391] width 73 height 22
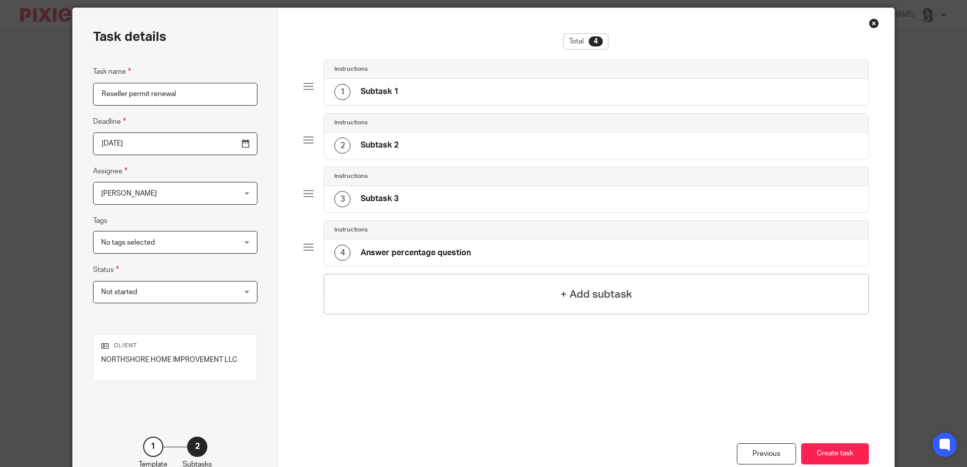
scroll to position [51, 0]
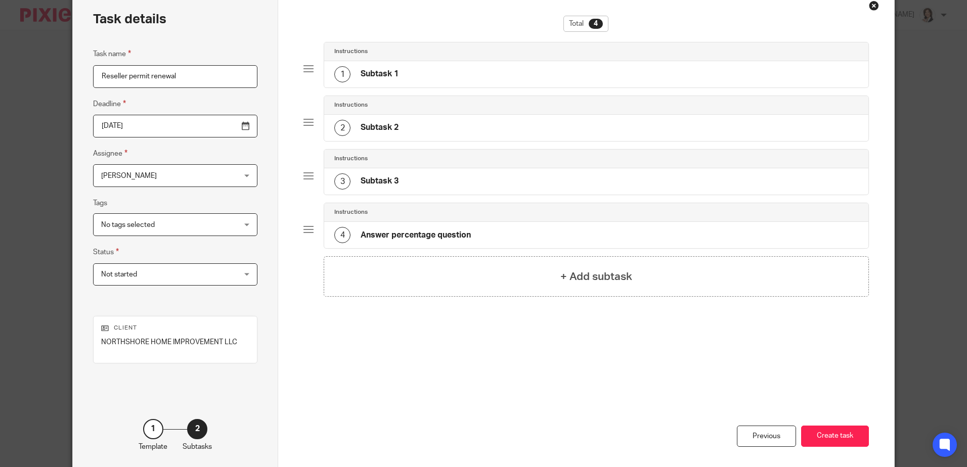
click at [374, 75] on h4 "Subtask 1" at bounding box center [380, 74] width 38 height 11
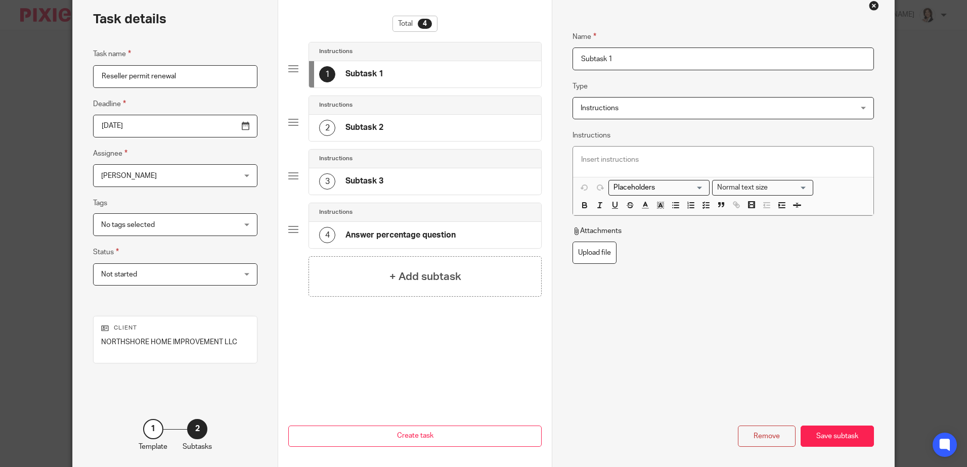
drag, startPoint x: 620, startPoint y: 61, endPoint x: 566, endPoint y: 55, distance: 54.0
click at [566, 55] on div "Name Subtask 1 Type Instructions Instructions Instructions Send automated email…" at bounding box center [723, 231] width 342 height 482
type input "Complete 2024 bookkeeping"
click at [845, 440] on div "Save subtask" at bounding box center [837, 437] width 73 height 22
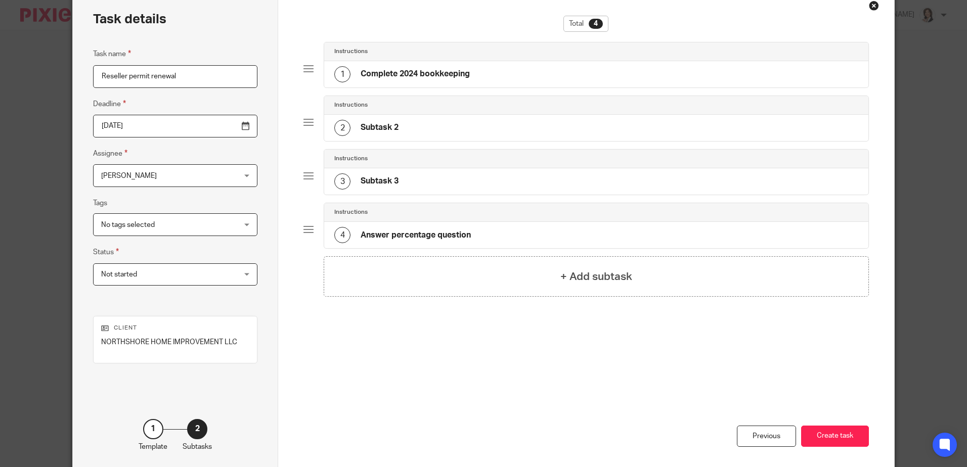
click at [380, 125] on h4 "Subtask 2" at bounding box center [380, 127] width 38 height 11
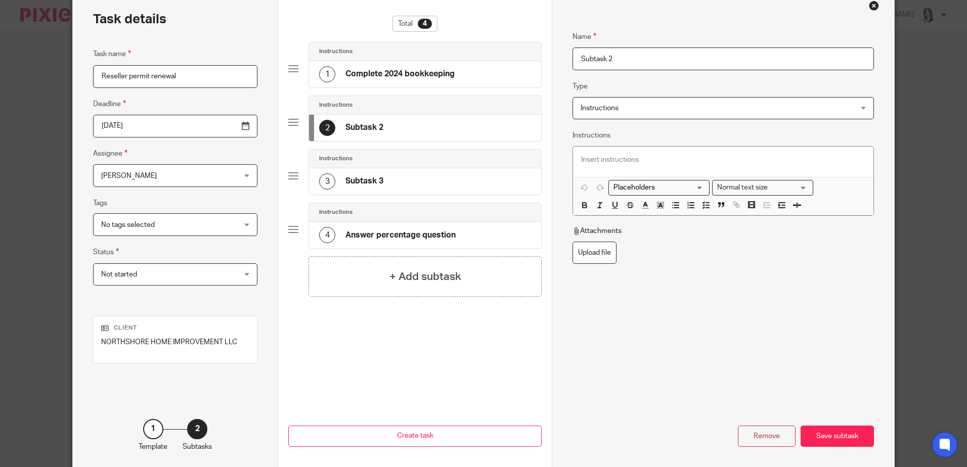
drag, startPoint x: 620, startPoint y: 56, endPoint x: 558, endPoint y: 53, distance: 62.3
click at [558, 53] on div "Name Complete 2024 bookkeeping Type Instructions Instructions Instructions Send…" at bounding box center [723, 231] width 342 height 482
type input "Complete 2025 bookkeeping"
click at [839, 437] on div "Save subtask" at bounding box center [837, 437] width 73 height 22
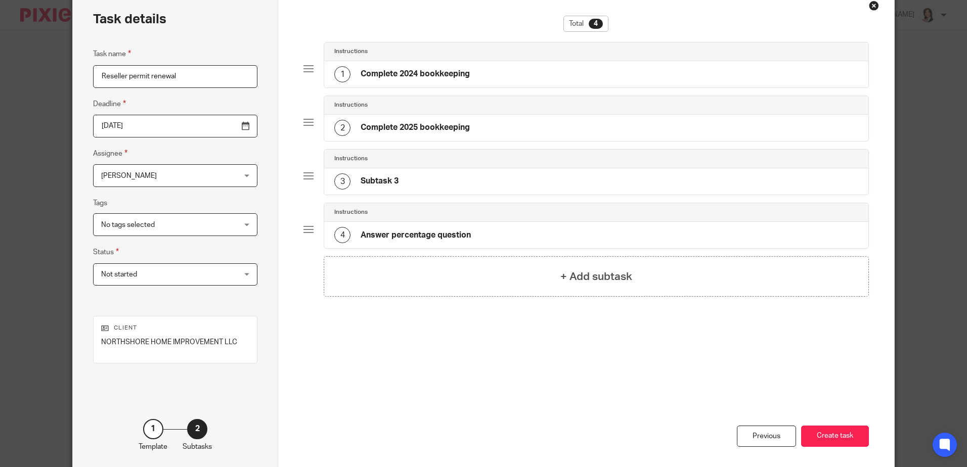
click at [387, 180] on h4 "Subtask 3" at bounding box center [380, 181] width 38 height 11
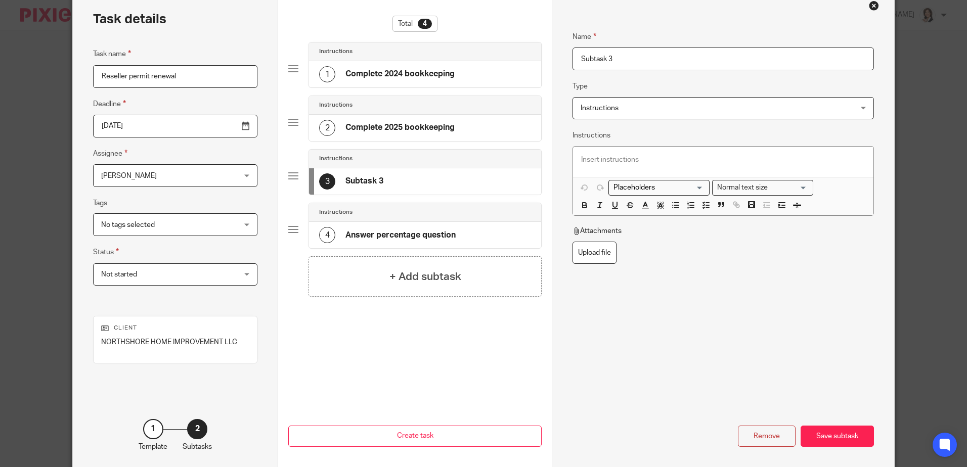
drag, startPoint x: 616, startPoint y: 61, endPoint x: 576, endPoint y: 58, distance: 40.5
click at [576, 58] on input "Subtask 3" at bounding box center [722, 59] width 301 height 23
drag, startPoint x: 600, startPoint y: 59, endPoint x: 571, endPoint y: 56, distance: 29.0
click at [572, 56] on input "Total" at bounding box center [722, 59] width 301 height 23
paste input "Provide the total cost of all material and contract labor purchased in the last…"
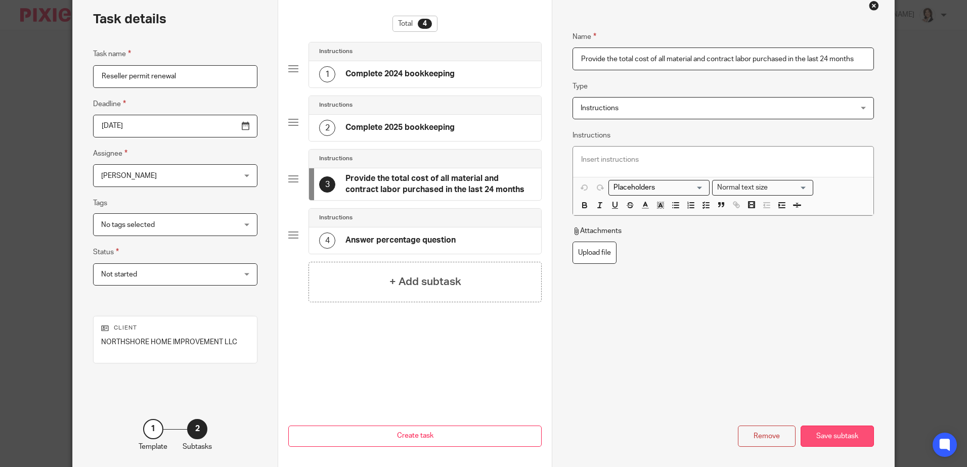
type input "Provide the total cost of all material and contract labor purchased in the last…"
click at [833, 438] on div "Save subtask" at bounding box center [837, 437] width 73 height 22
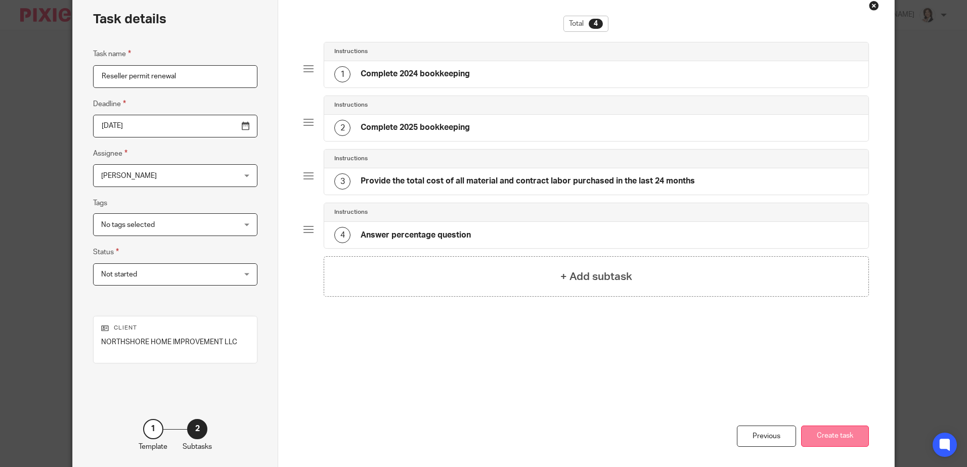
click at [826, 437] on button "Create task" at bounding box center [835, 437] width 68 height 22
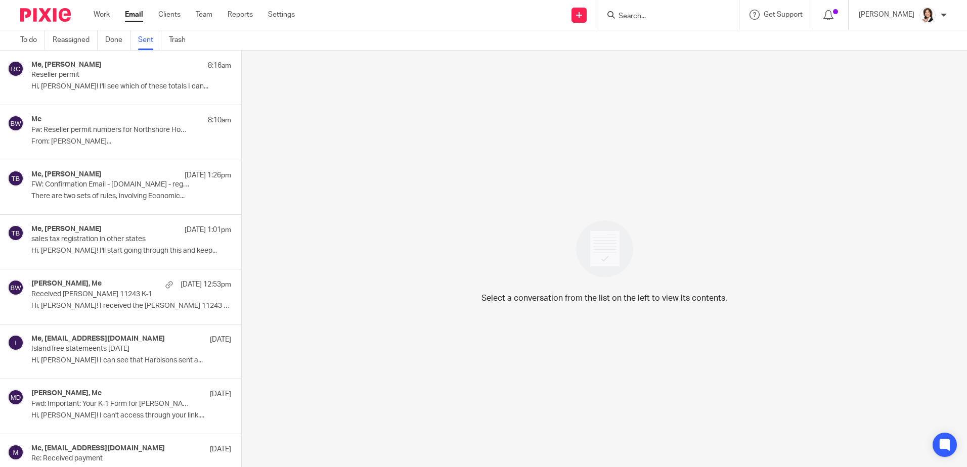
click at [103, 84] on p "Hi, [PERSON_NAME]! I'll see which of these totals I can..." at bounding box center [131, 86] width 200 height 9
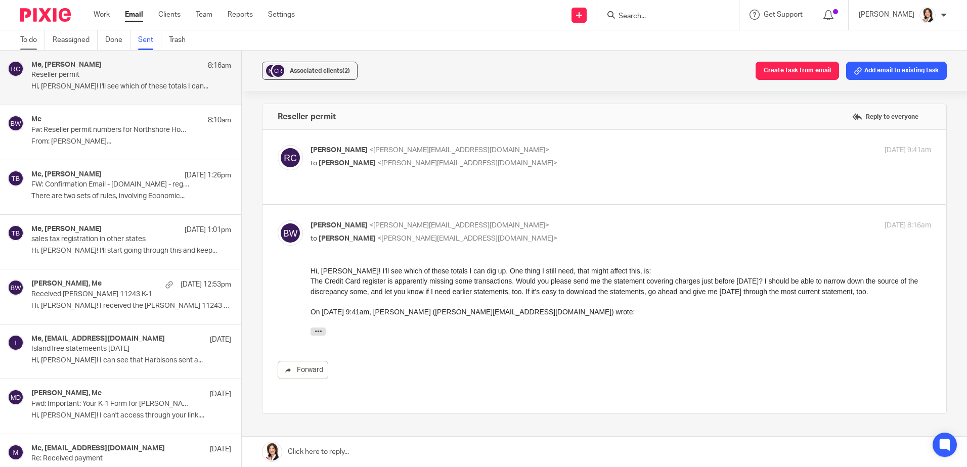
click at [32, 39] on link "To do" at bounding box center [32, 40] width 25 height 20
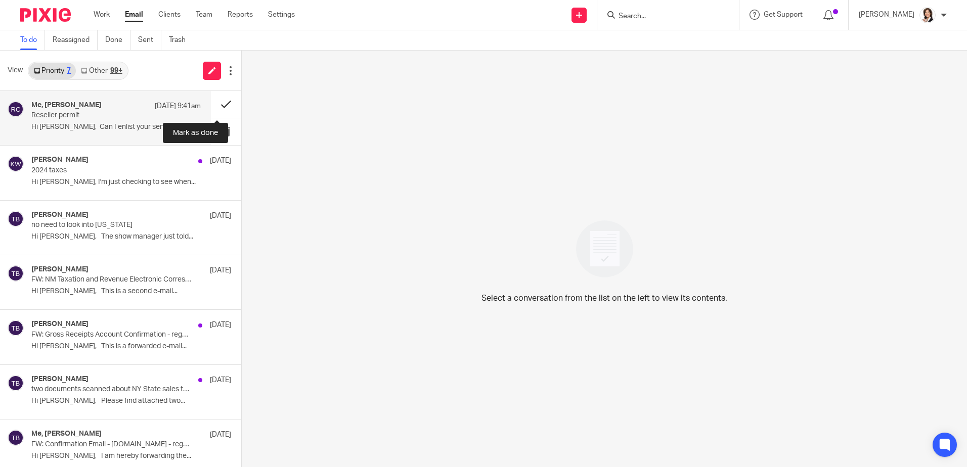
click at [215, 103] on button at bounding box center [226, 104] width 30 height 27
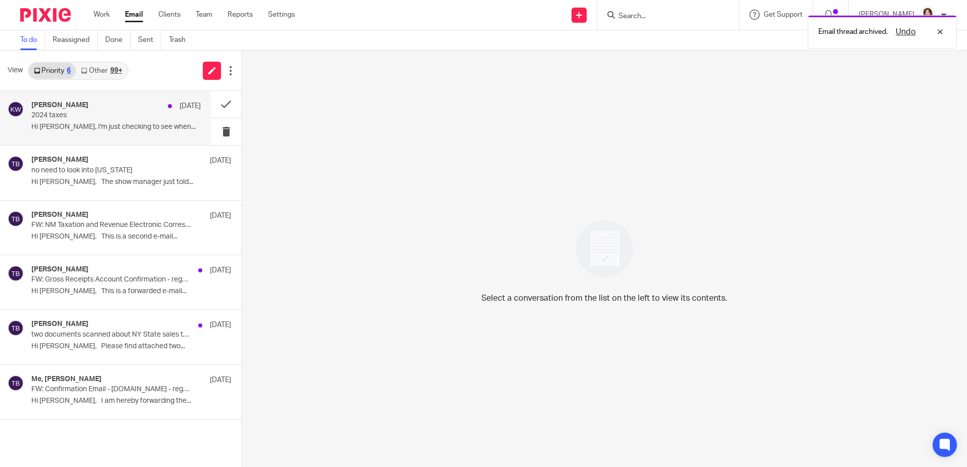
click at [52, 109] on h4 "[PERSON_NAME]" at bounding box center [59, 105] width 57 height 9
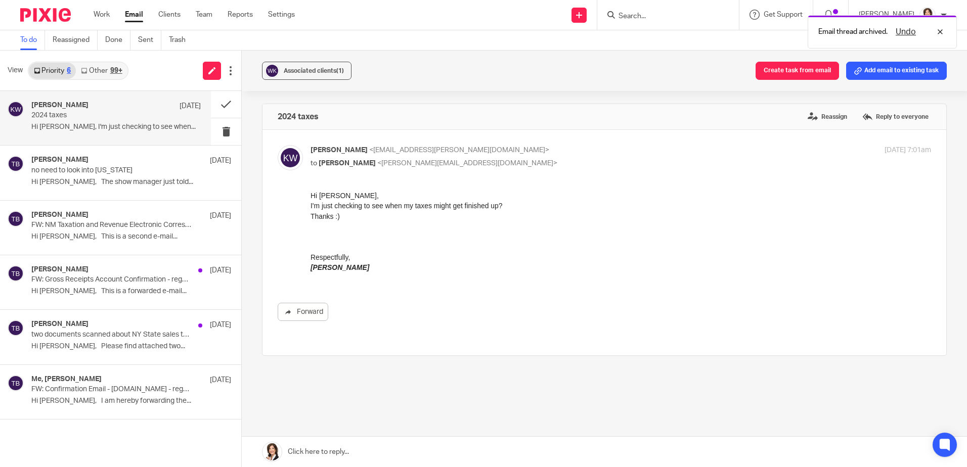
click at [337, 447] on link at bounding box center [604, 452] width 725 height 30
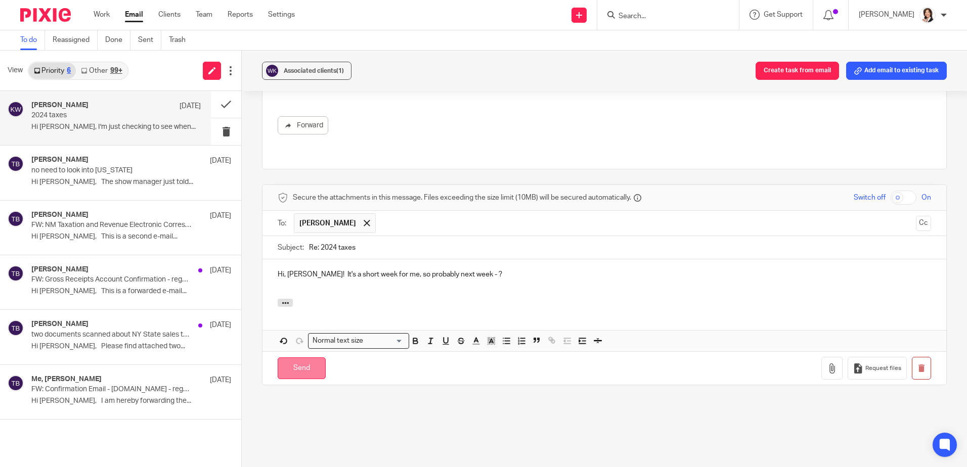
click at [299, 358] on input "Send" at bounding box center [302, 369] width 48 height 22
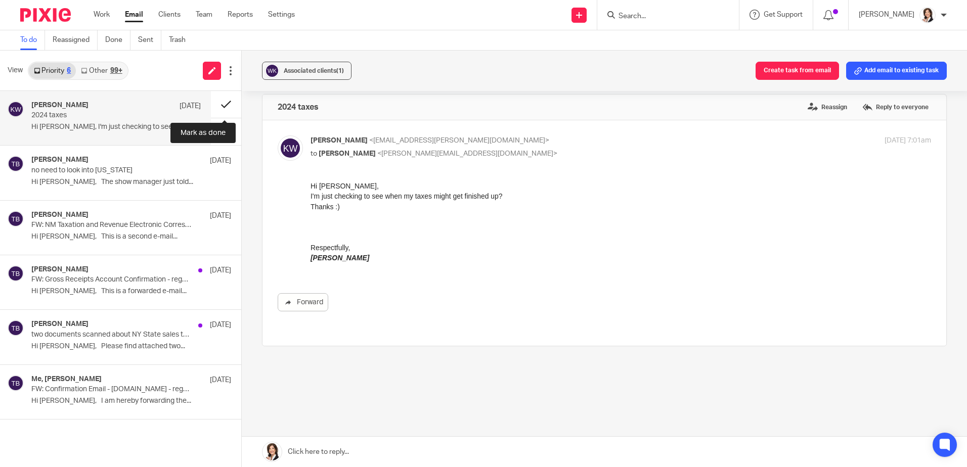
click at [225, 102] on button at bounding box center [226, 104] width 30 height 27
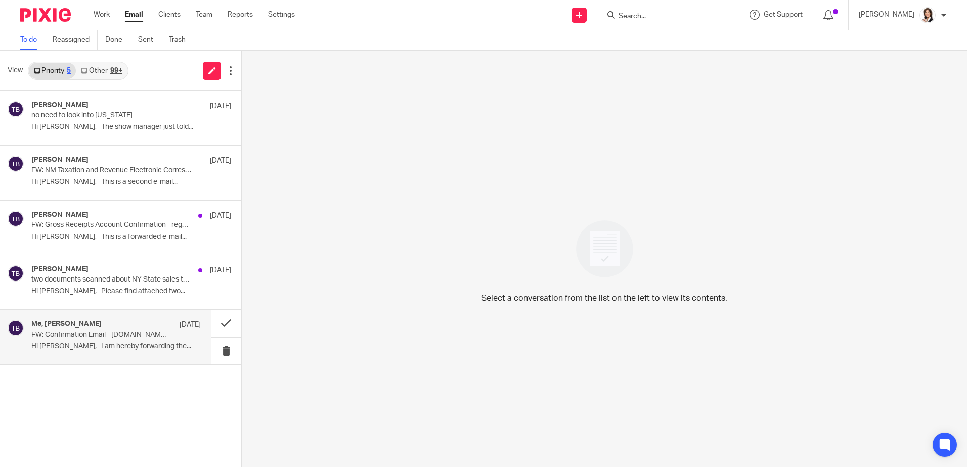
click at [93, 332] on p "FW: Confirmation Email - fastfilings.com - regarding New York State sales tax r…" at bounding box center [99, 335] width 136 height 9
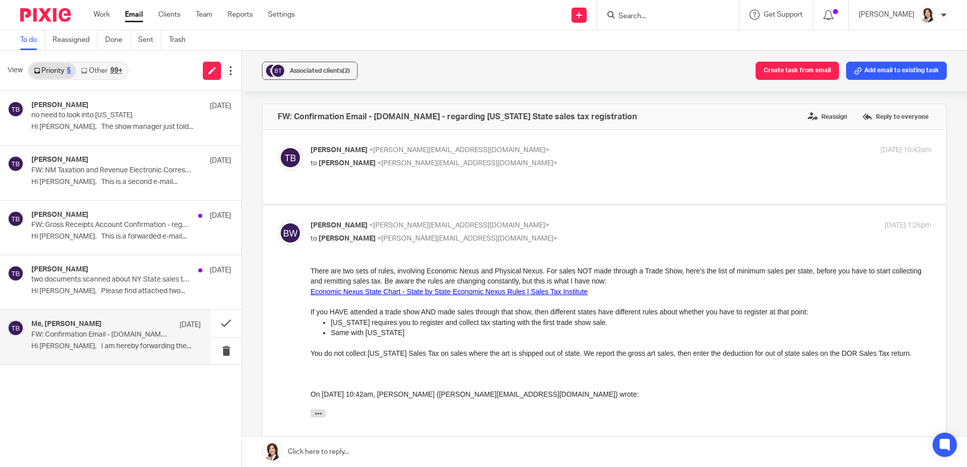
scroll to position [0, 0]
click at [225, 321] on button at bounding box center [226, 323] width 30 height 27
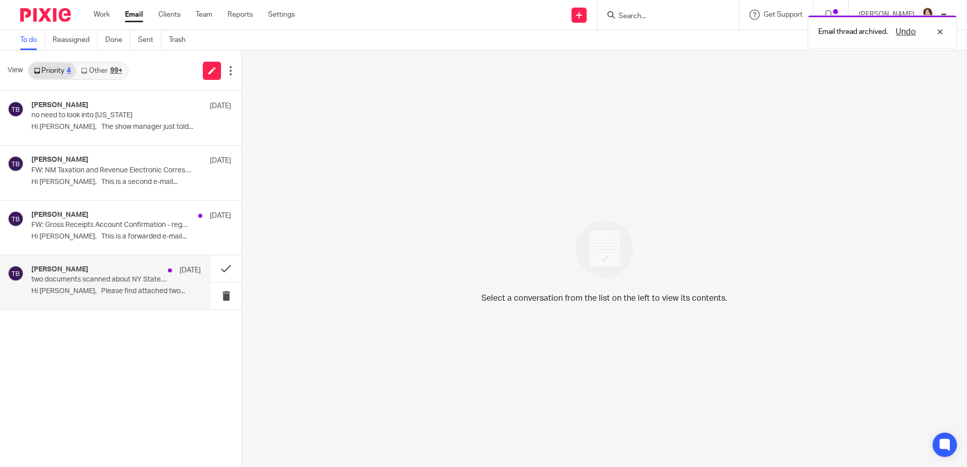
click at [96, 275] on div "Tom Bakker Aug 7" at bounding box center [115, 271] width 169 height 10
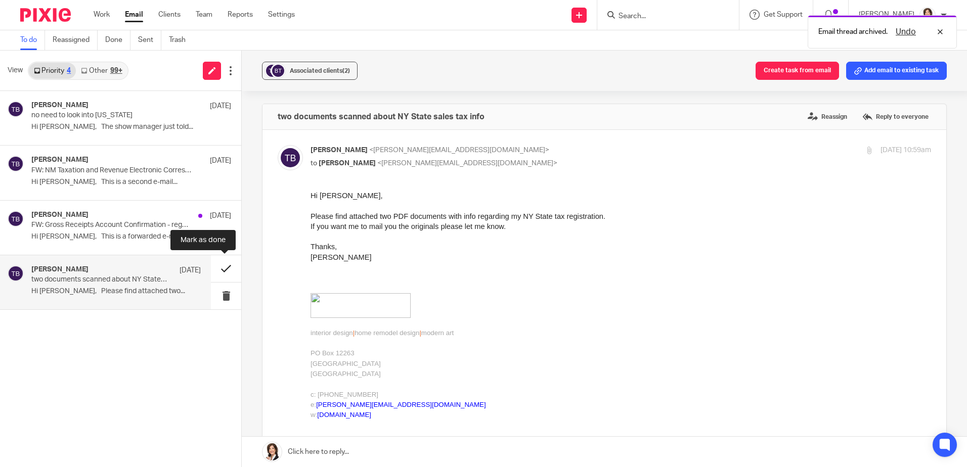
click at [226, 270] on button at bounding box center [226, 268] width 30 height 27
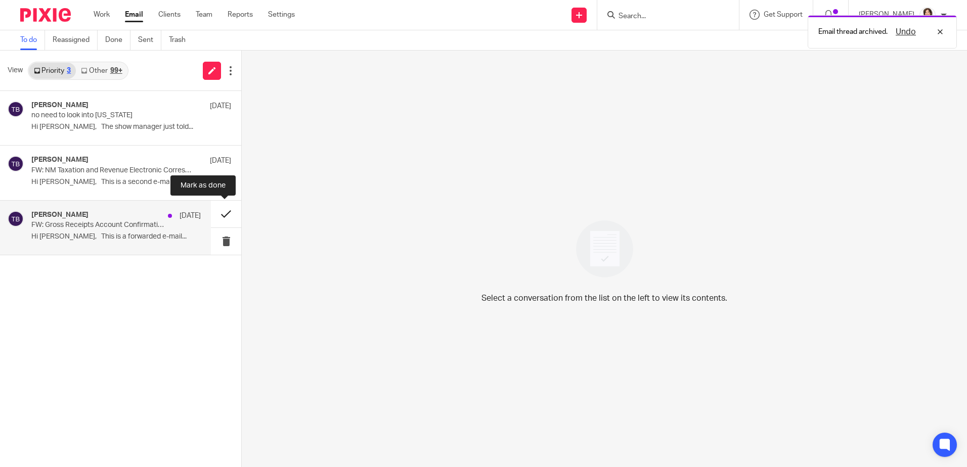
click at [225, 211] on button at bounding box center [226, 214] width 30 height 27
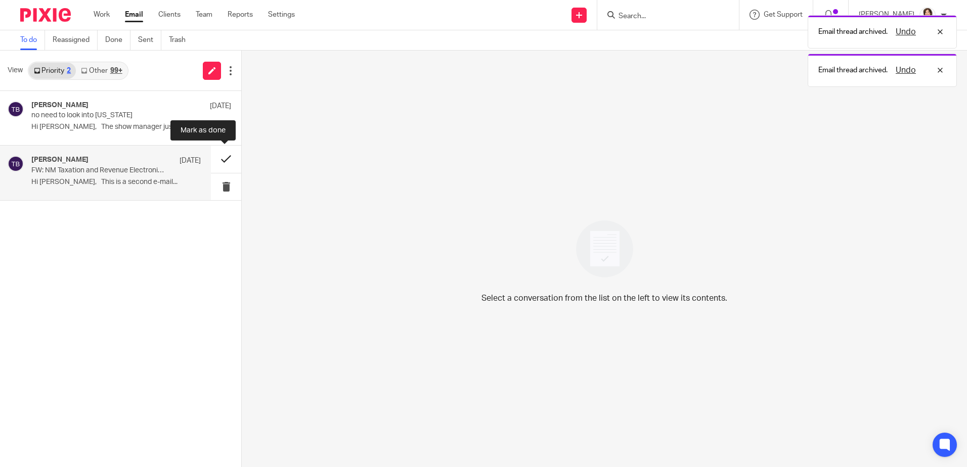
click at [226, 158] on button at bounding box center [226, 159] width 30 height 27
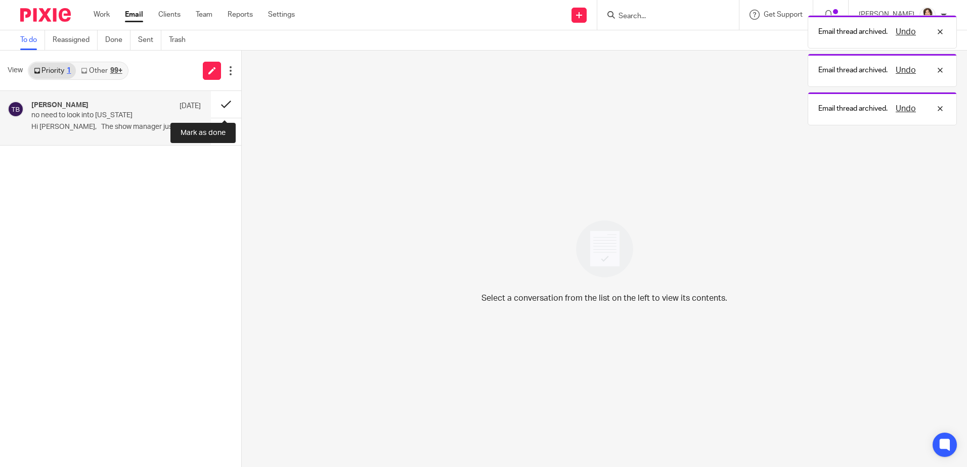
click at [223, 101] on button at bounding box center [226, 104] width 30 height 27
